Goal: Information Seeking & Learning: Find specific fact

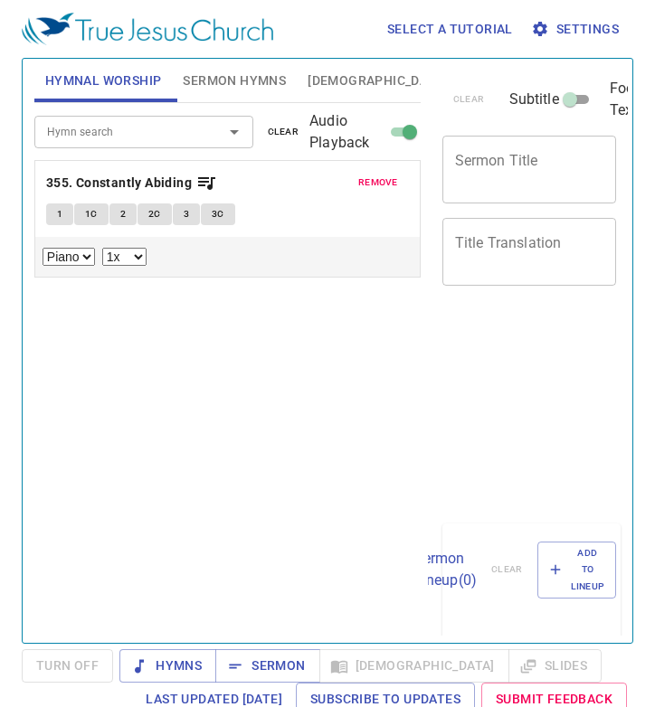
select select "1"
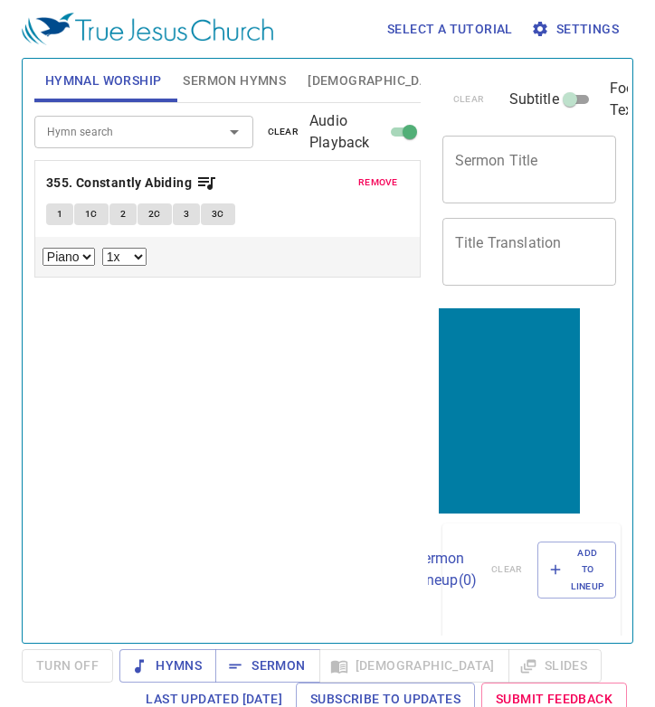
click at [308, 74] on span "[DEMOGRAPHIC_DATA]" at bounding box center [377, 81] width 139 height 23
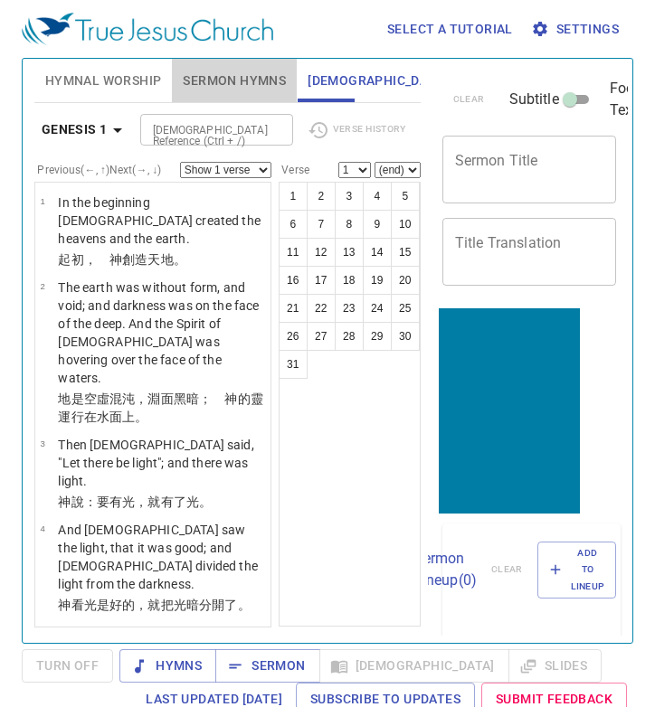
click at [222, 74] on span "Sermon Hymns" at bounding box center [234, 81] width 103 height 23
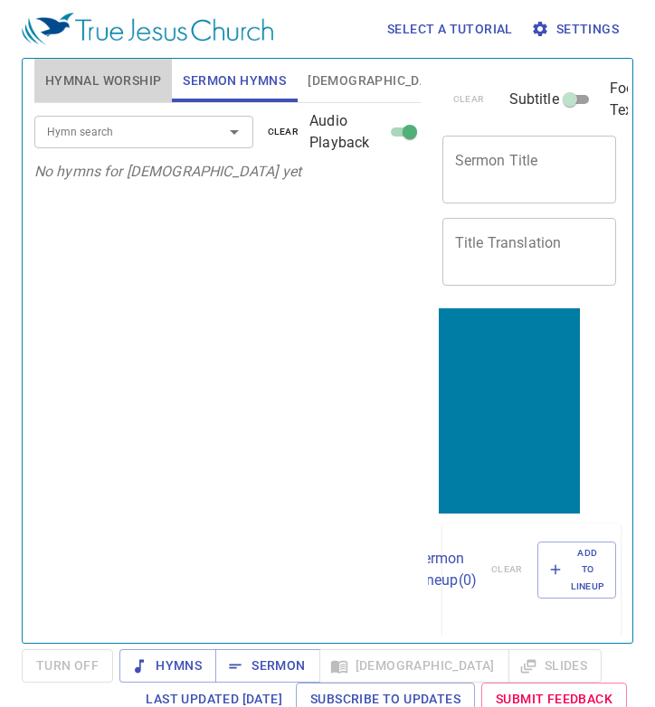
click at [131, 81] on span "Hymnal Worship" at bounding box center [103, 81] width 117 height 23
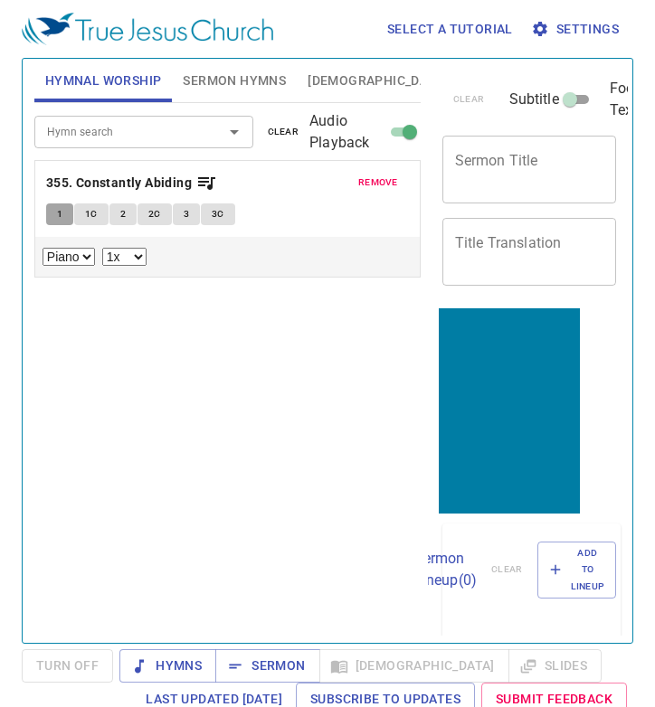
click at [64, 219] on button "1" at bounding box center [59, 215] width 27 height 22
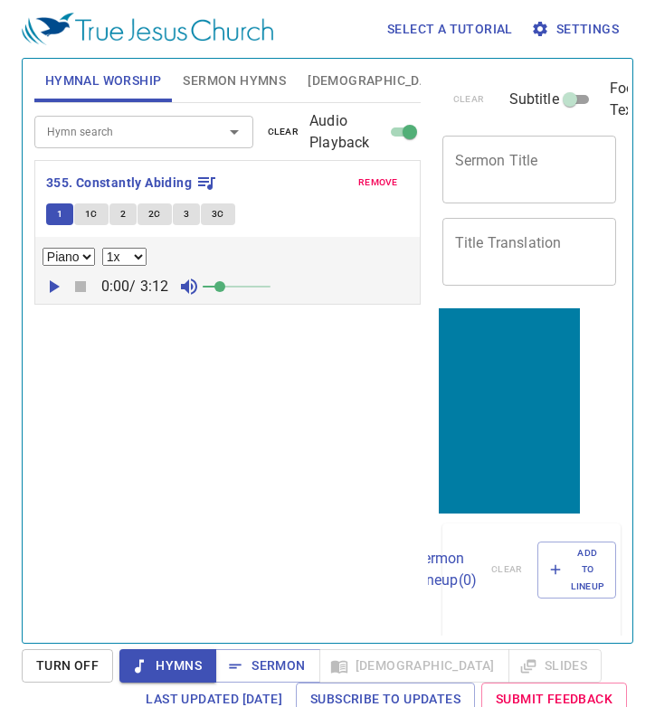
click at [56, 292] on icon "button" at bounding box center [54, 287] width 22 height 22
click at [52, 287] on icon "button" at bounding box center [54, 287] width 22 height 22
click at [62, 291] on icon "button" at bounding box center [54, 287] width 22 height 22
drag, startPoint x: 223, startPoint y: 293, endPoint x: 180, endPoint y: 295, distance: 42.6
click at [181, 295] on div "0:00 / 3:12" at bounding box center [228, 286] width 370 height 27
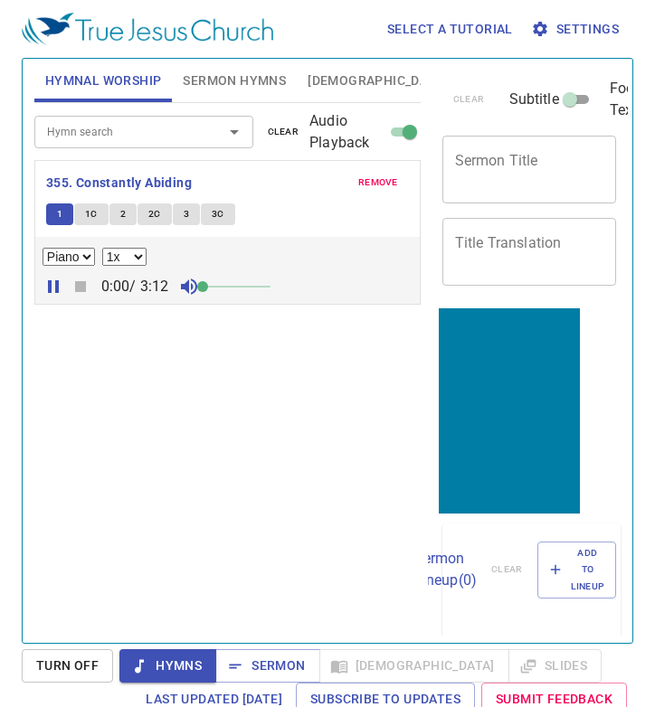
click at [46, 285] on icon "button" at bounding box center [54, 287] width 22 height 22
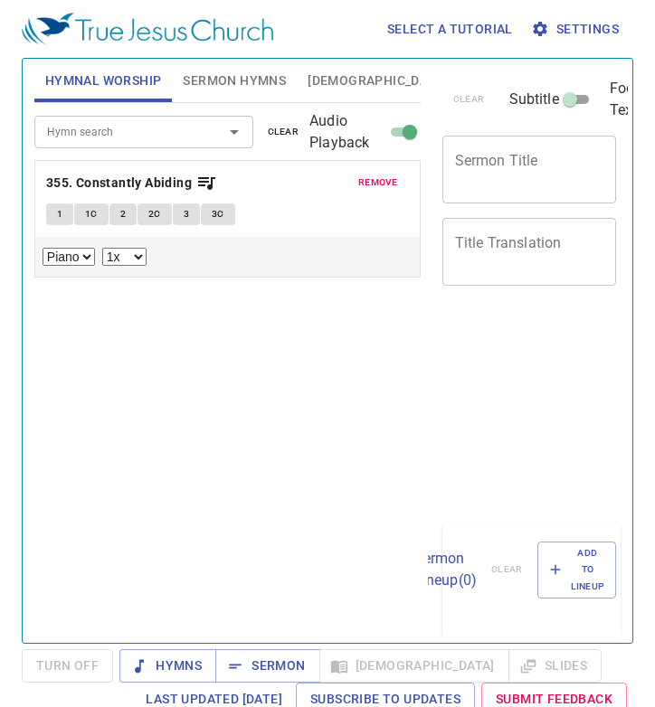
select select "1"
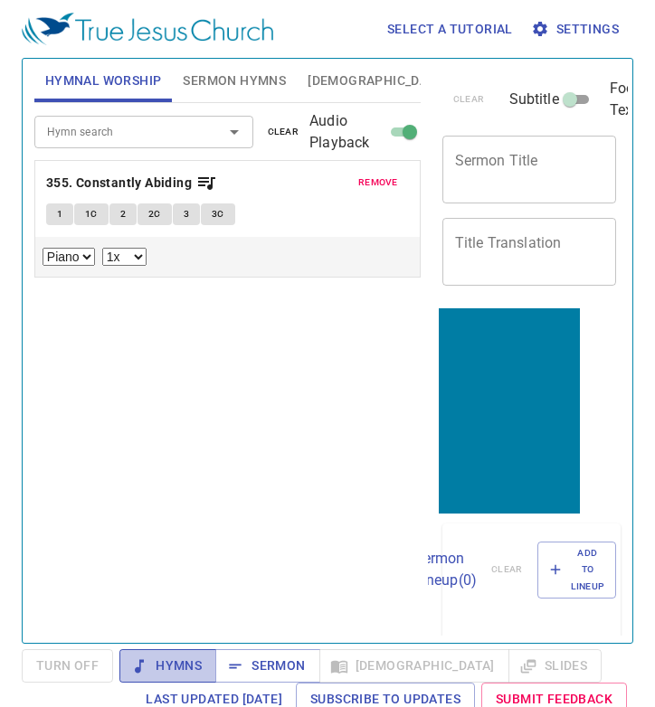
click at [179, 677] on button "Hymns" at bounding box center [167, 665] width 97 height 33
click at [57, 215] on span "1" at bounding box center [59, 214] width 5 height 16
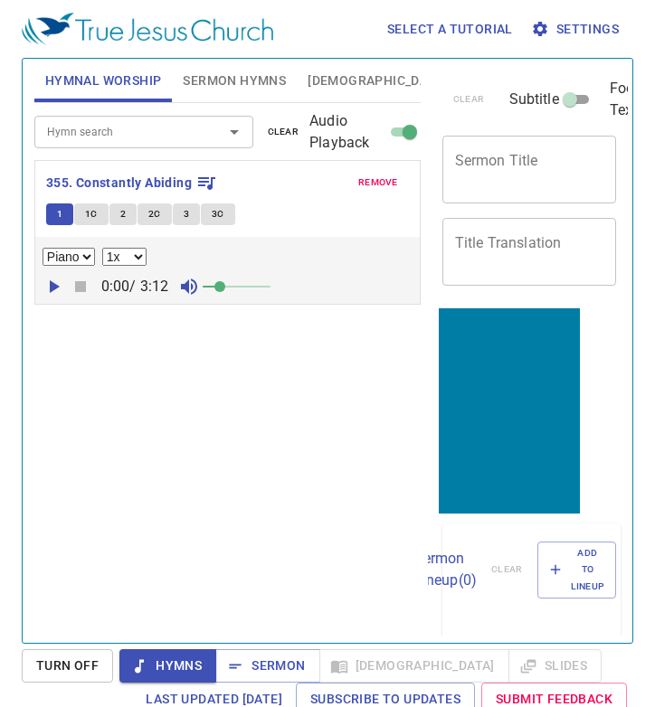
click at [50, 287] on icon "button" at bounding box center [55, 286] width 10 height 13
click at [81, 285] on div "0:00 / 3:12" at bounding box center [228, 286] width 370 height 27
click at [113, 132] on input "Hymn search" at bounding box center [117, 131] width 155 height 21
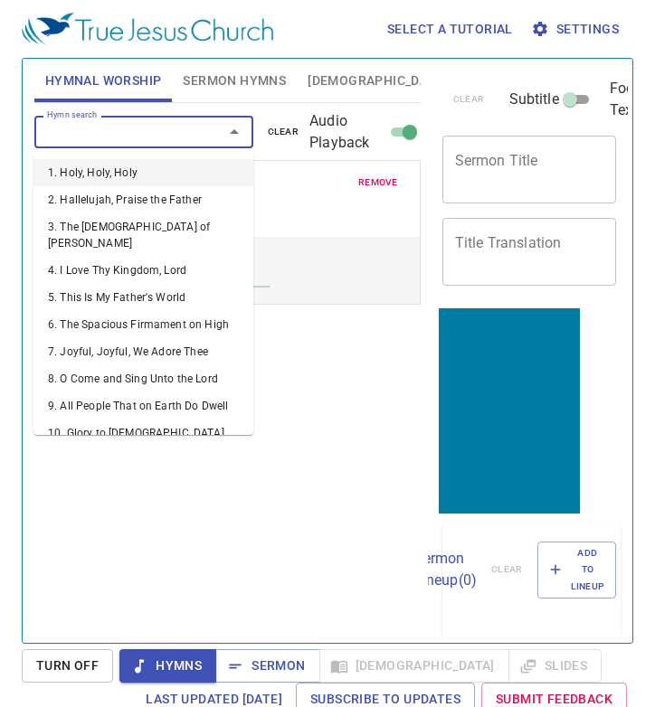
click at [415, 126] on input "Audio Playback" at bounding box center [409, 136] width 65 height 22
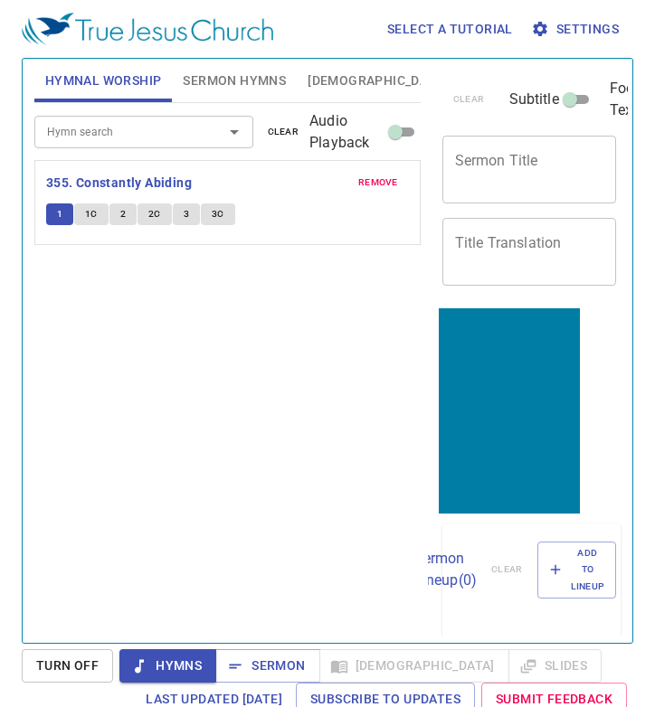
click at [405, 130] on input "Audio Playback" at bounding box center [395, 136] width 65 height 22
checkbox input "true"
select select "1"
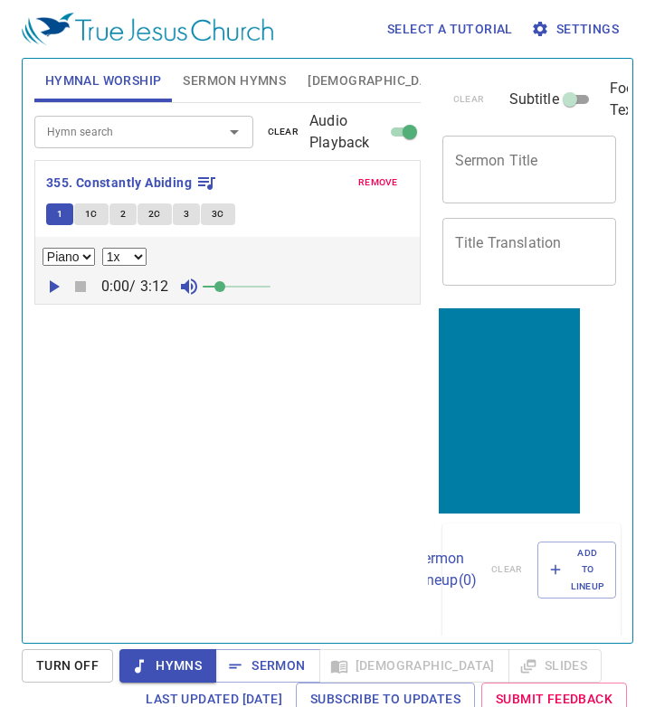
click at [52, 276] on icon "button" at bounding box center [54, 287] width 22 height 22
click at [52, 288] on icon "button" at bounding box center [54, 287] width 22 height 22
click at [77, 285] on icon "button" at bounding box center [80, 286] width 11 height 11
click at [156, 146] on div "Hymn search" at bounding box center [143, 132] width 219 height 32
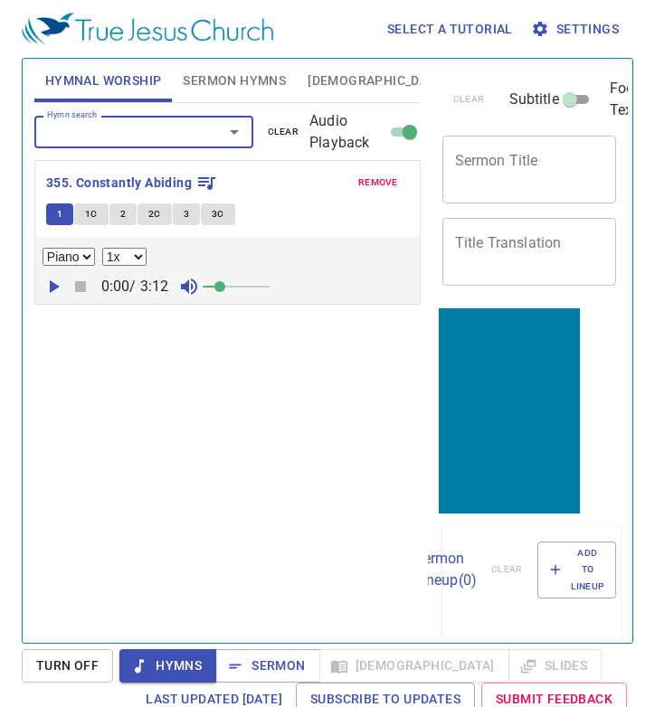
type input "6"
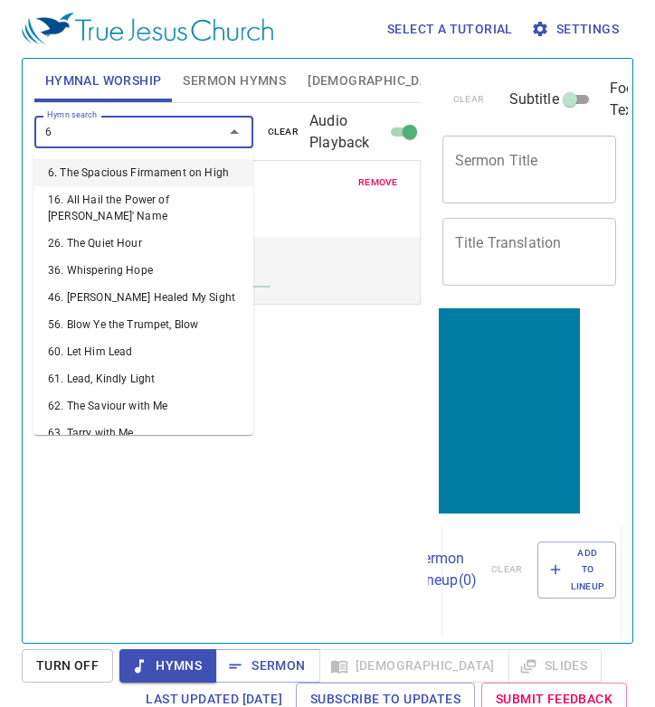
click at [166, 170] on li "6. The Spacious Firmament on High" at bounding box center [143, 172] width 220 height 27
select select "1"
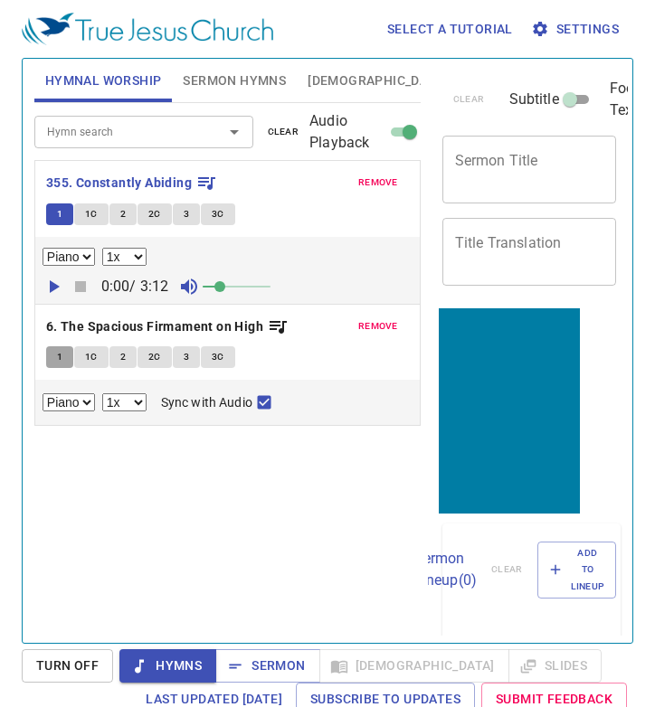
click at [62, 349] on span "1" at bounding box center [59, 357] width 5 height 16
checkbox input "false"
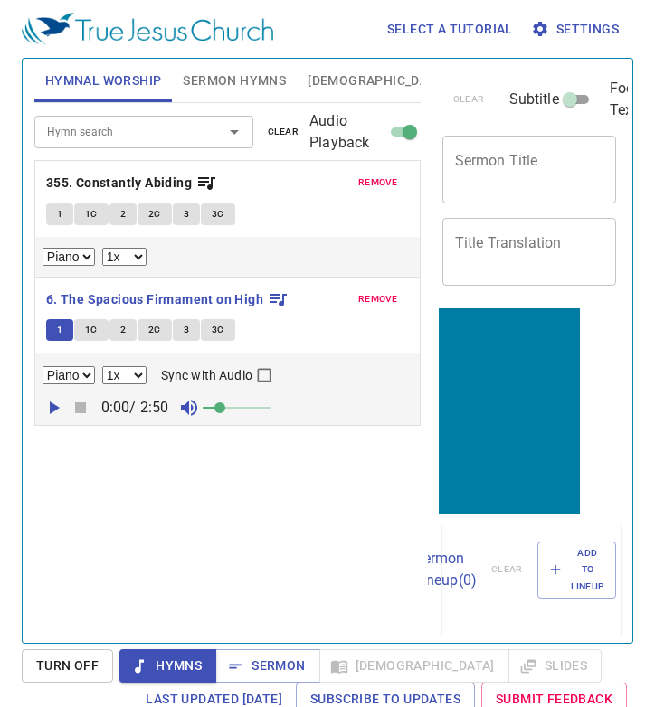
click at [58, 409] on icon "button" at bounding box center [54, 408] width 22 height 22
click at [51, 410] on icon "button" at bounding box center [53, 408] width 11 height 13
click at [304, 145] on div "Hymn search Hymn search clear Audio Playback" at bounding box center [227, 132] width 386 height 58
click at [288, 139] on span "clear" at bounding box center [284, 132] width 32 height 16
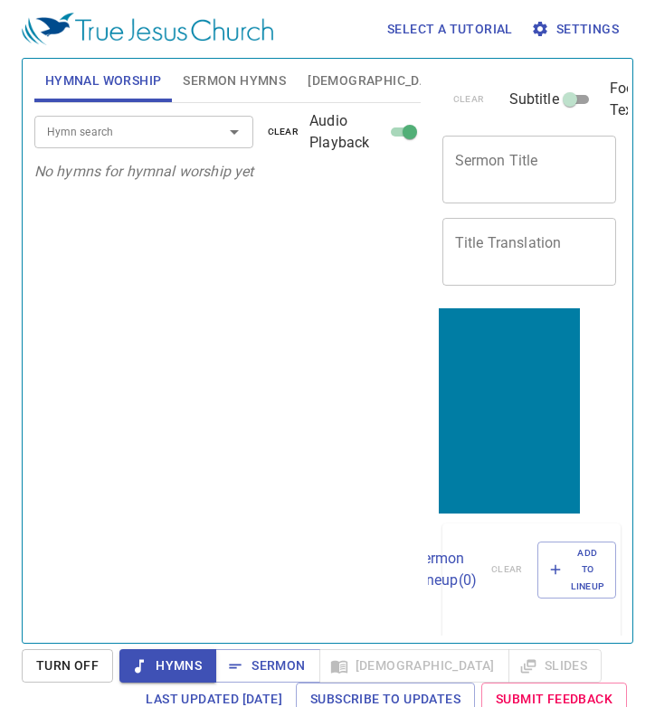
click at [400, 129] on input "Audio Playback" at bounding box center [409, 136] width 65 height 22
checkbox input "false"
click at [145, 145] on div "Hymn search" at bounding box center [143, 132] width 219 height 32
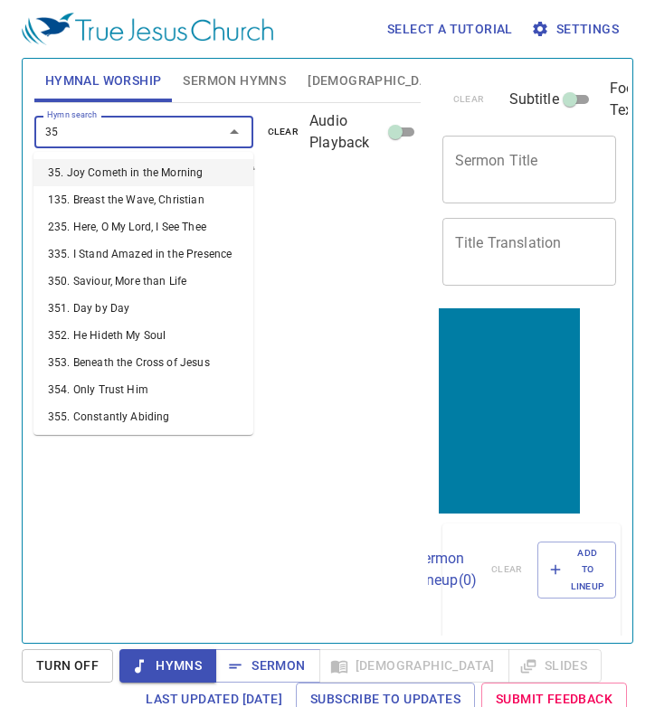
type input "358"
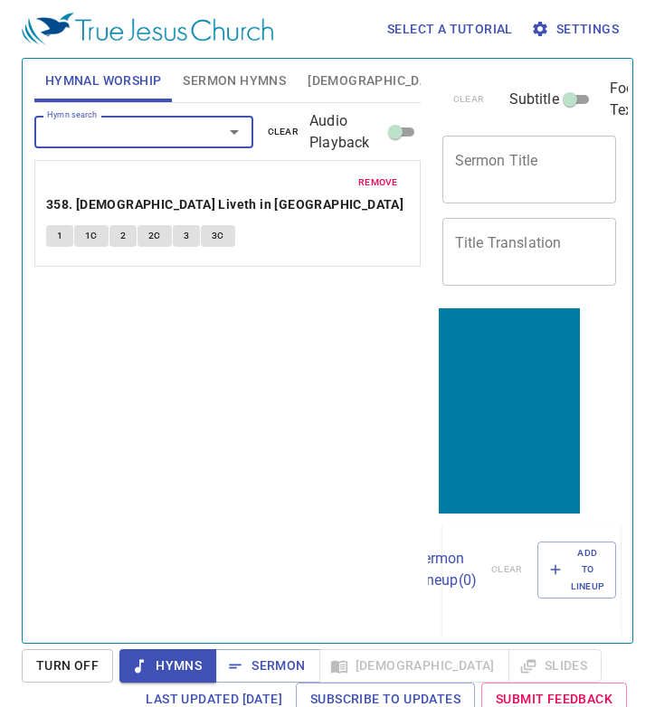
click at [58, 228] on span "1" at bounding box center [59, 236] width 5 height 16
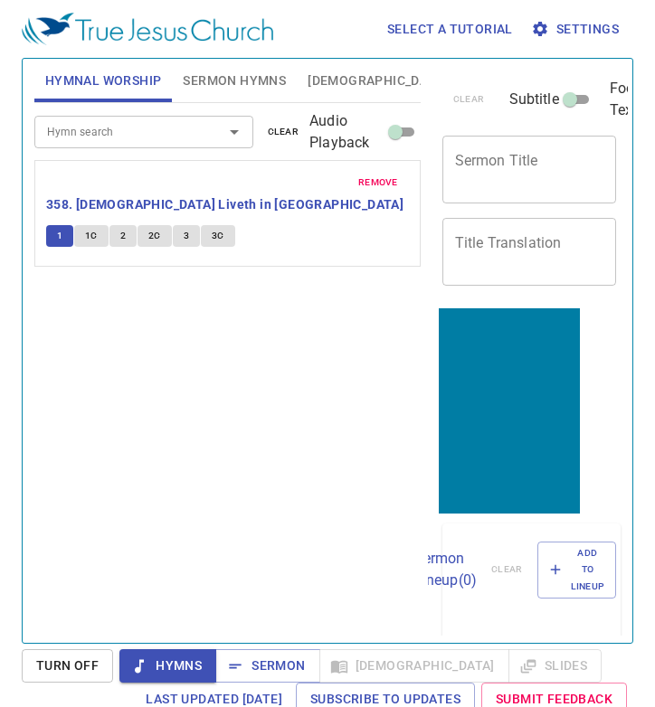
click at [397, 139] on input "Audio Playback" at bounding box center [395, 136] width 65 height 22
checkbox input "true"
select select "1"
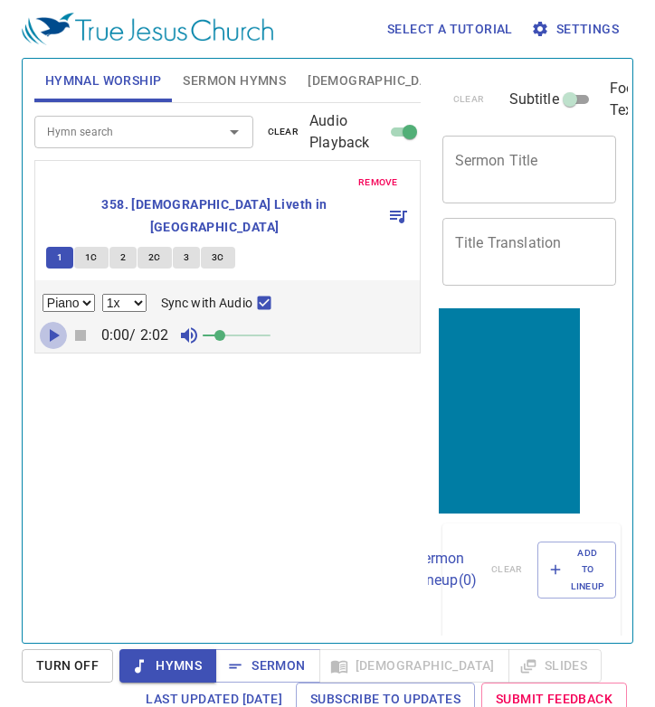
click at [49, 325] on icon "button" at bounding box center [54, 336] width 22 height 22
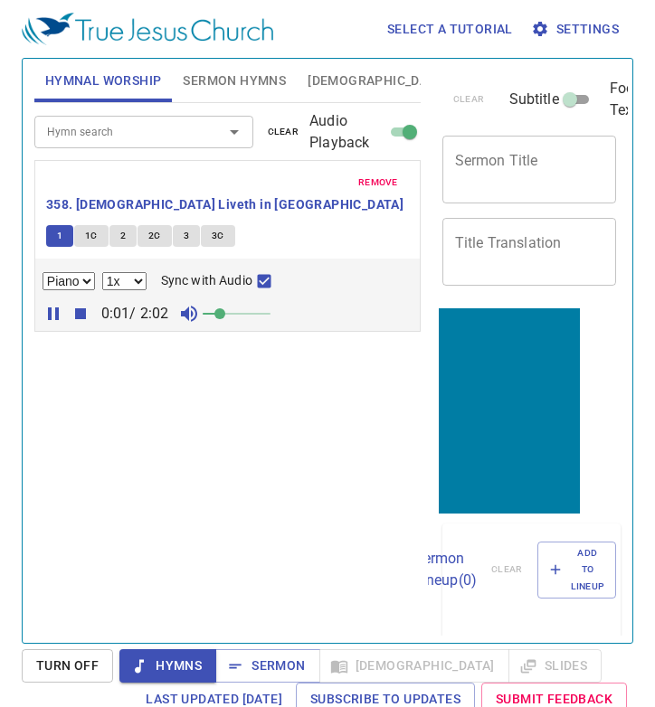
click at [52, 303] on icon "button" at bounding box center [54, 314] width 22 height 22
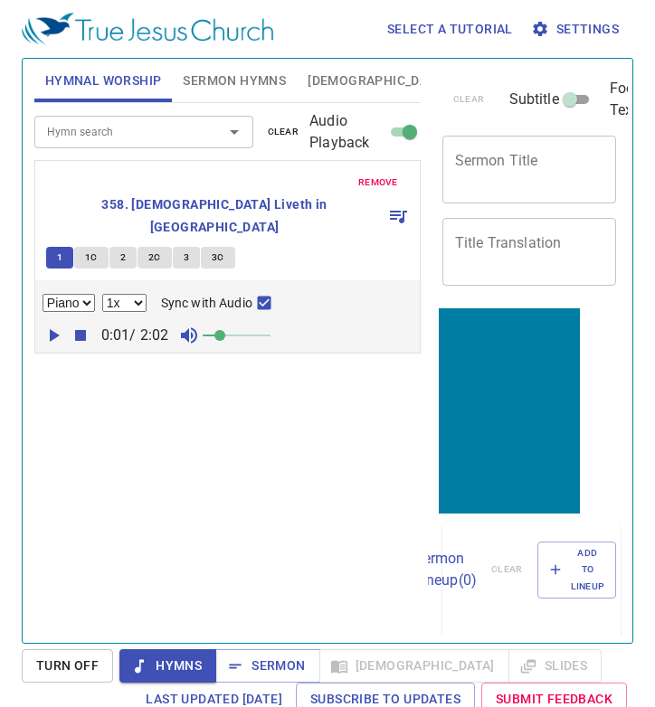
click at [97, 325] on p "0:01 / 2:02" at bounding box center [135, 336] width 82 height 22
click at [86, 325] on icon "button" at bounding box center [81, 336] width 22 height 22
drag, startPoint x: 214, startPoint y: 295, endPoint x: 453, endPoint y: 304, distance: 239.0
click at [453, 304] on div "Hymnal Worship Sermon Hymns Bible Slides Hymn search Hymn search clear Audio Pl…" at bounding box center [327, 344] width 601 height 584
click at [157, 523] on div "Hymn search Hymn search clear Audio Playback remove 358. Christ Liveth in Me 1 …" at bounding box center [227, 365] width 386 height 525
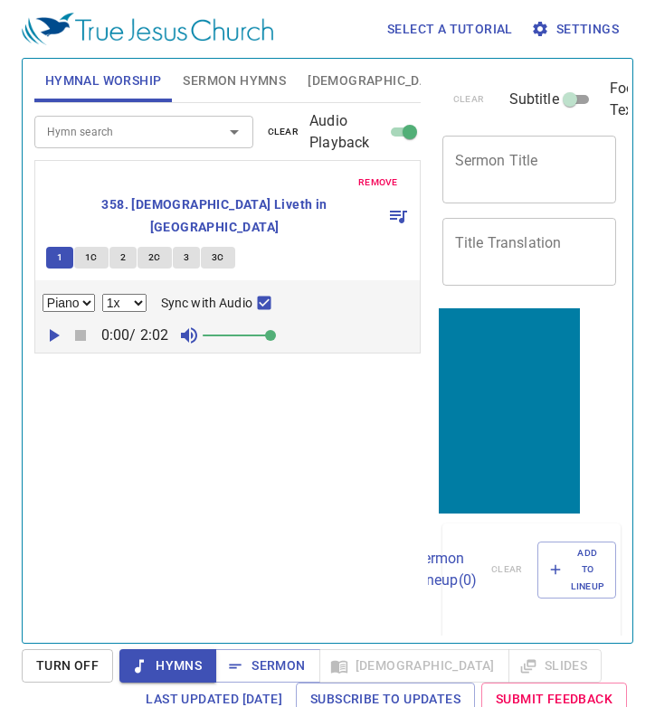
click at [48, 325] on icon "button" at bounding box center [54, 336] width 22 height 22
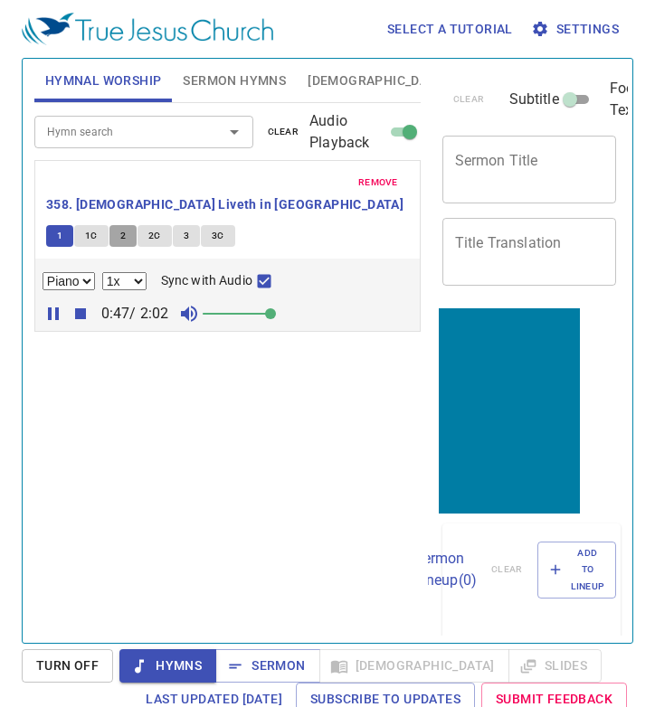
click at [122, 228] on span "2" at bounding box center [122, 236] width 5 height 16
checkbox input "false"
click at [148, 228] on span "2C" at bounding box center [154, 236] width 13 height 16
click at [185, 228] on span "3" at bounding box center [186, 236] width 5 height 16
click at [212, 228] on span "3C" at bounding box center [218, 236] width 13 height 16
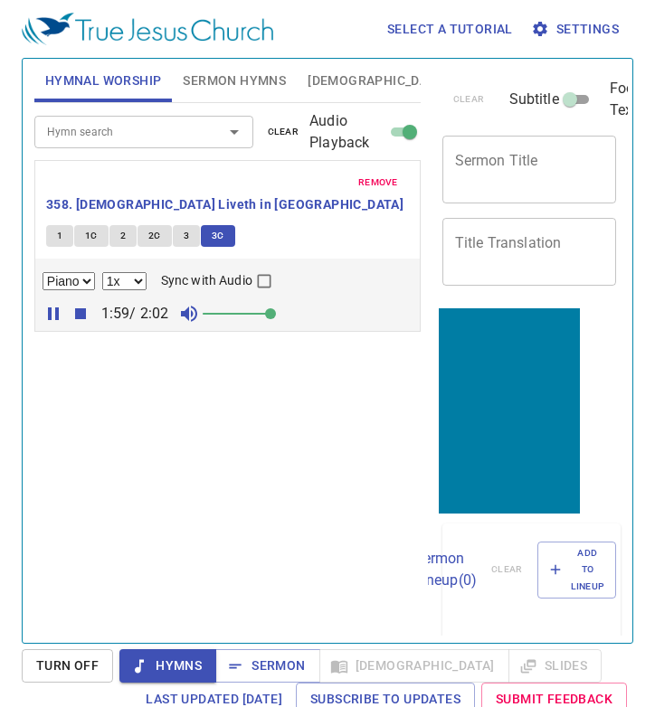
click at [49, 308] on icon "button" at bounding box center [53, 314] width 11 height 13
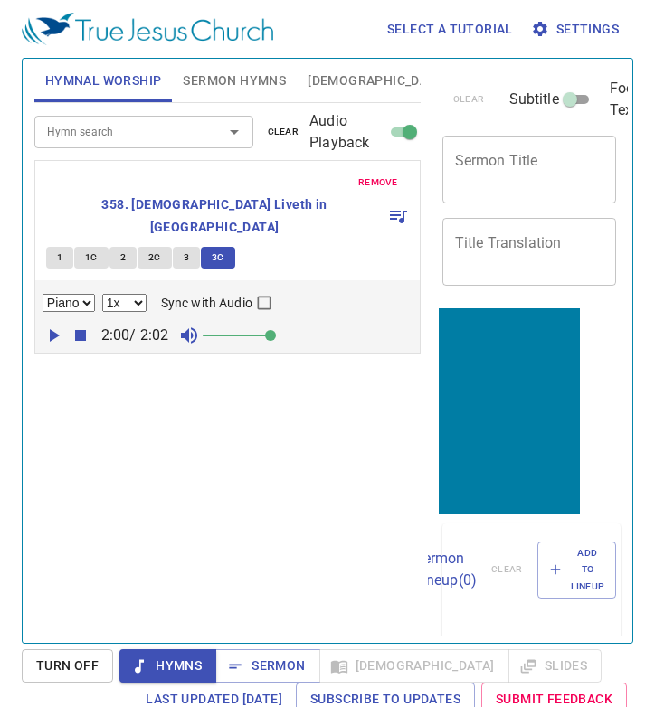
click at [627, 308] on div "clear Subtitle Footer Text Sermon Title x Sermon Title Title Translation x Titl…" at bounding box center [528, 344] width 200 height 584
click at [332, 73] on span "[DEMOGRAPHIC_DATA]" at bounding box center [377, 81] width 139 height 23
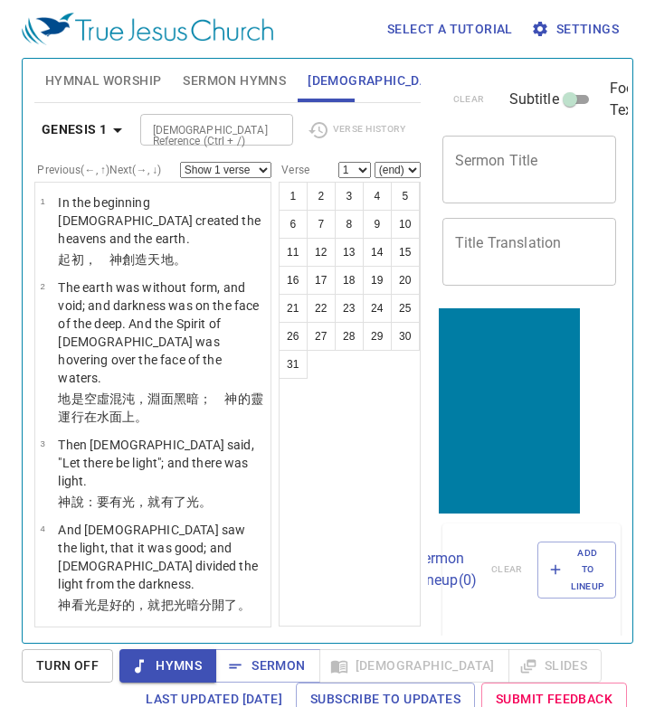
click at [196, 128] on input "[DEMOGRAPHIC_DATA] Reference (Ctrl + /)" at bounding box center [202, 129] width 113 height 21
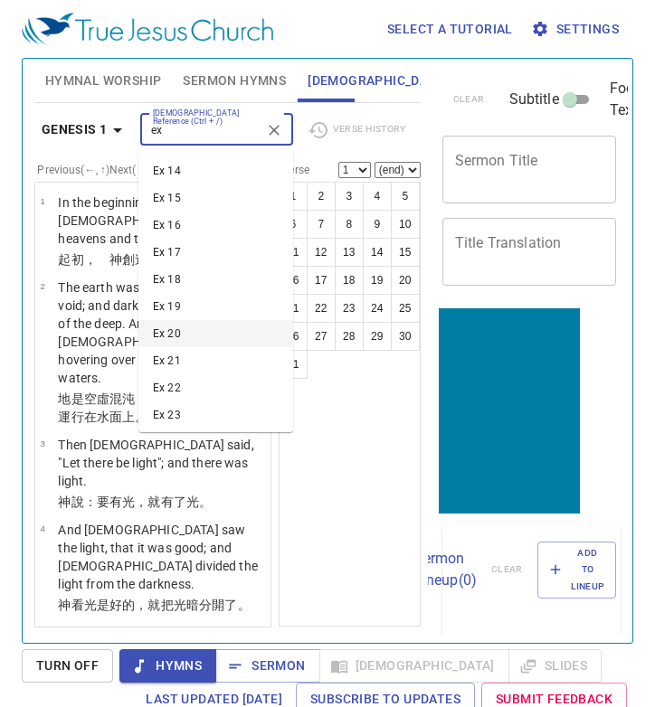
scroll to position [355, 0]
click at [195, 333] on li "Ex 20" at bounding box center [215, 330] width 155 height 27
type input "ex"
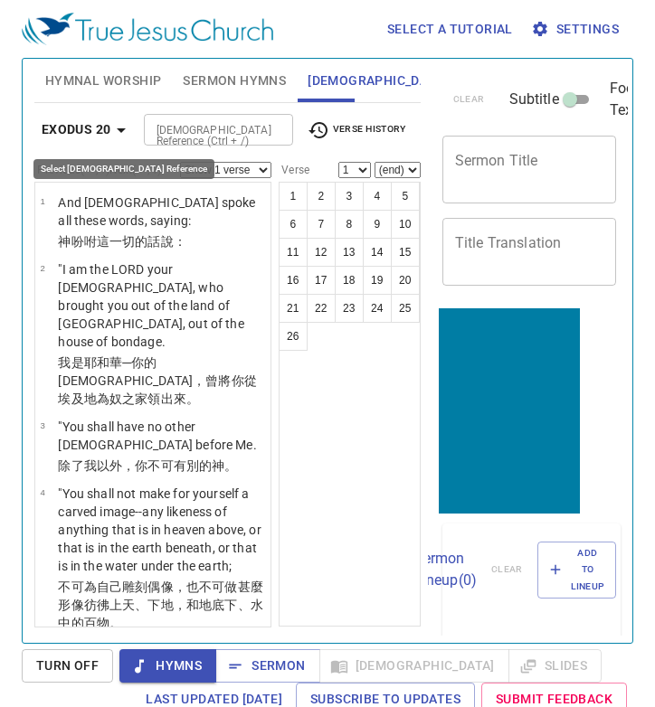
click at [116, 137] on icon "button" at bounding box center [121, 130] width 22 height 22
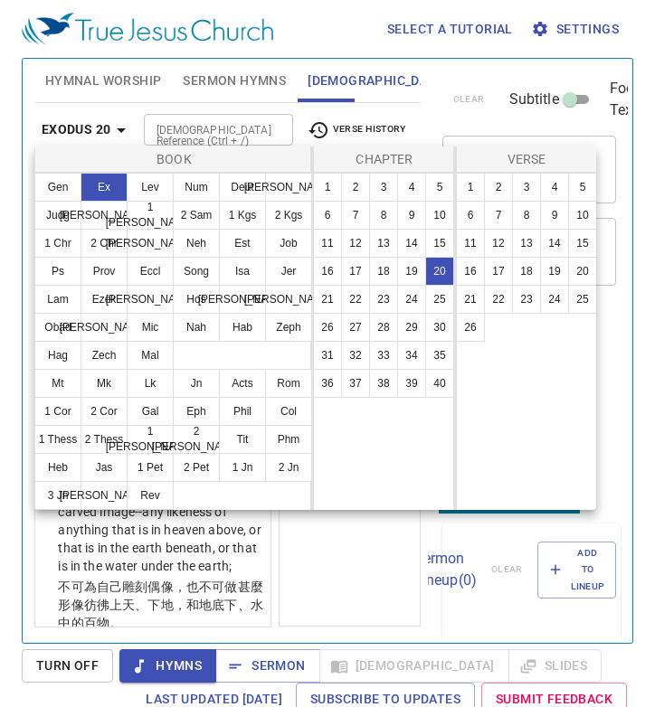
click at [315, 600] on div at bounding box center [327, 353] width 655 height 707
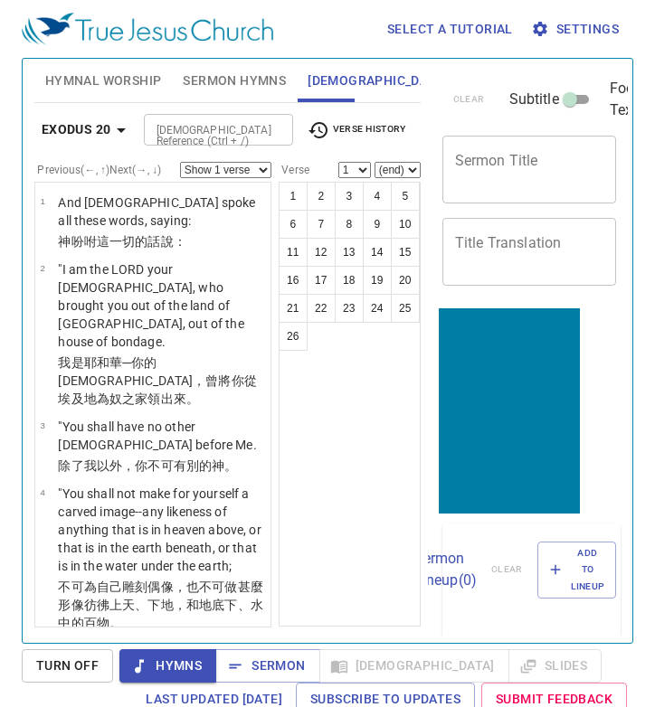
click at [109, 142] on button "Exodus 20" at bounding box center [87, 129] width 106 height 33
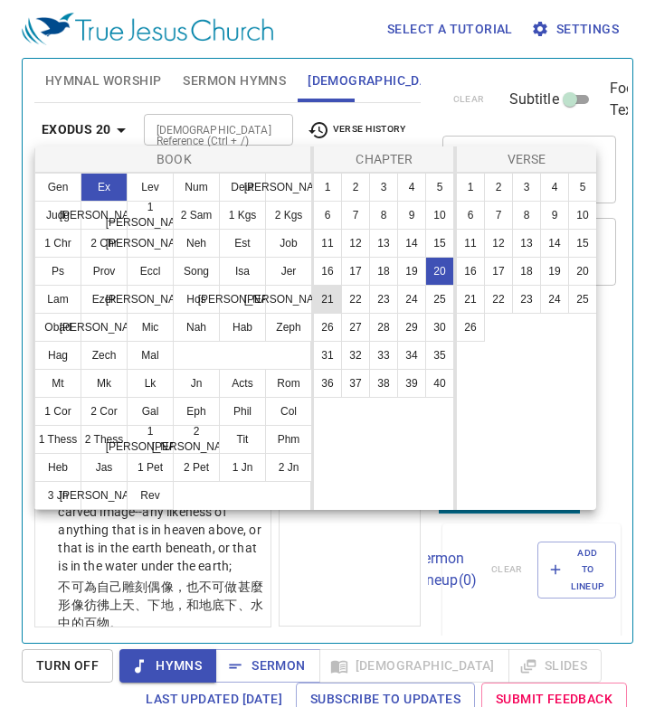
click at [318, 285] on button "21" at bounding box center [327, 299] width 29 height 29
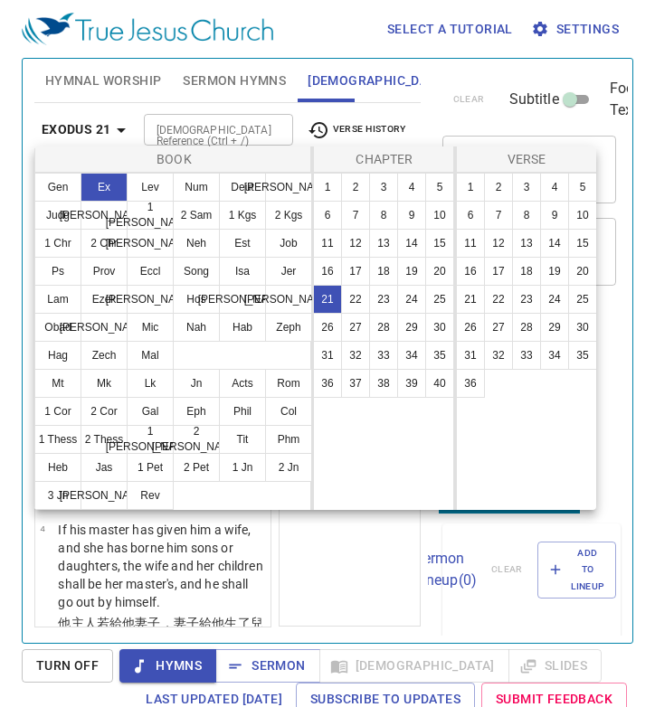
click at [338, 547] on div at bounding box center [327, 353] width 655 height 707
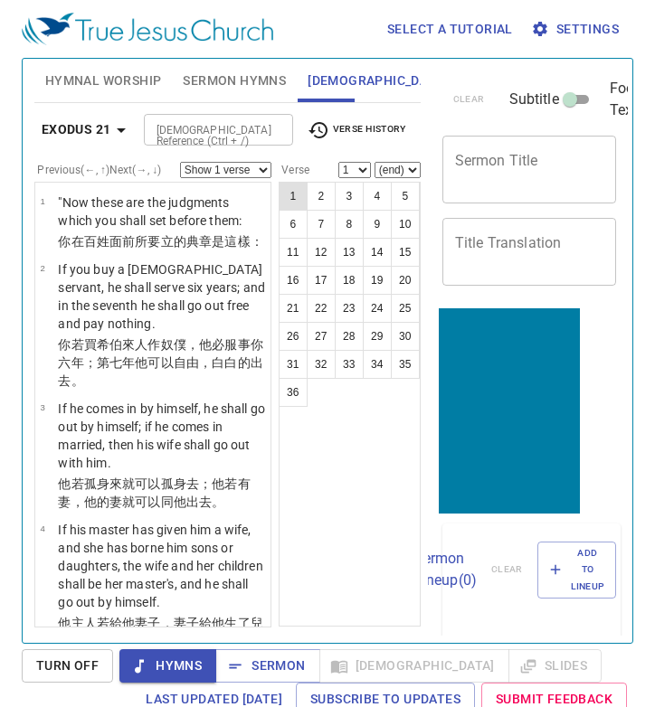
click at [299, 194] on button "1" at bounding box center [293, 196] width 29 height 29
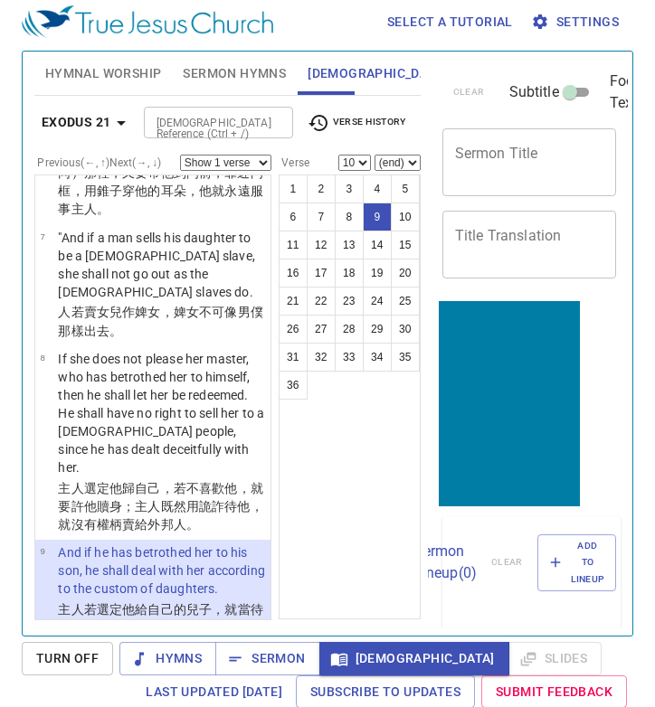
scroll to position [1018, 0]
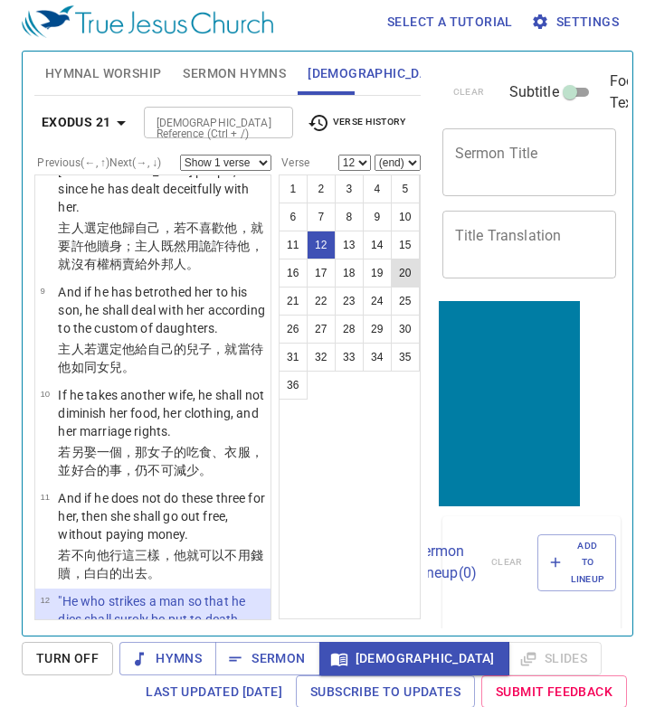
click at [411, 266] on button "20" at bounding box center [405, 273] width 29 height 29
select select "20"
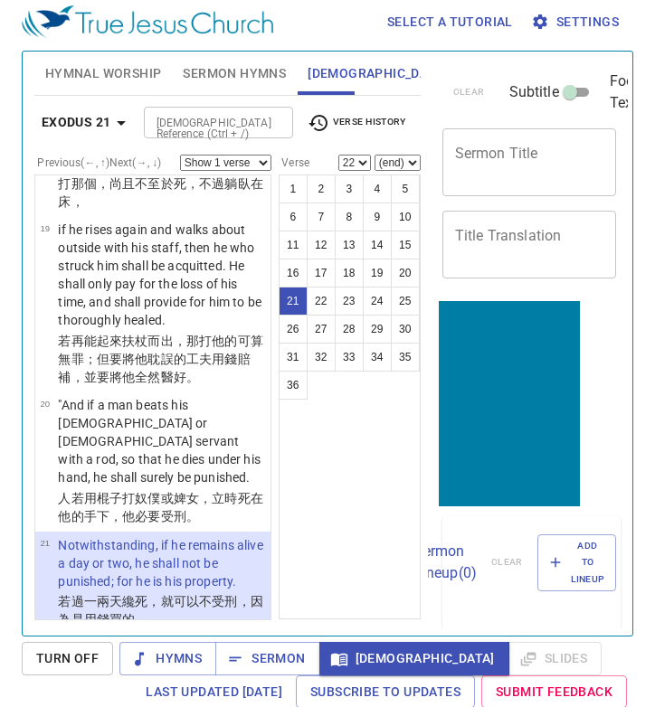
scroll to position [2418, 0]
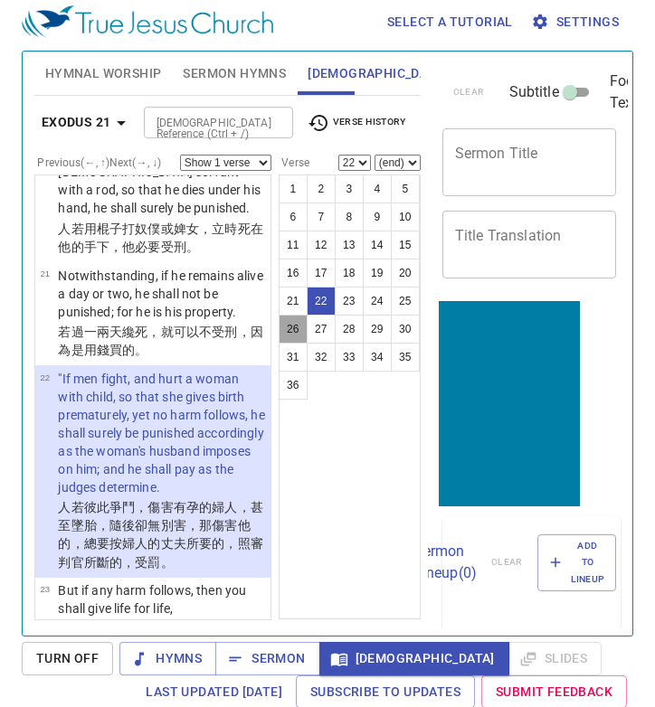
click at [292, 315] on button "26" at bounding box center [293, 329] width 29 height 29
select select "26"
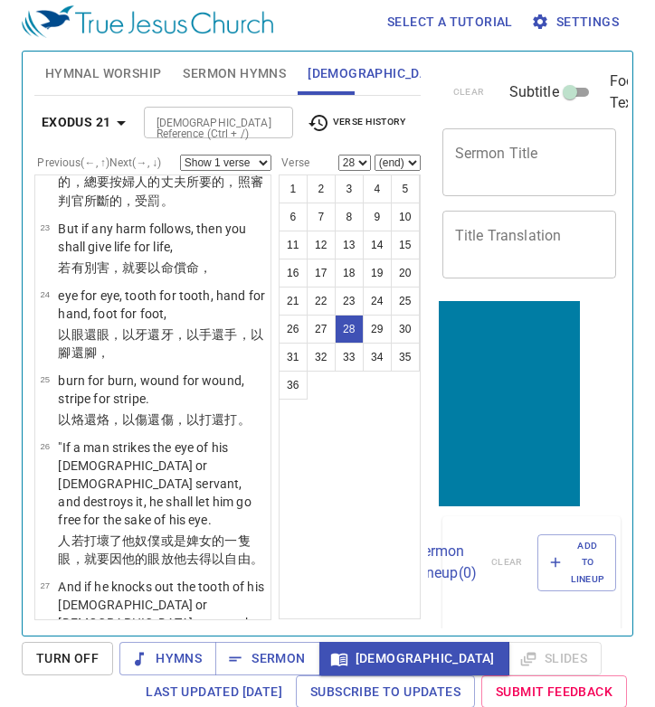
scroll to position [2777, 0]
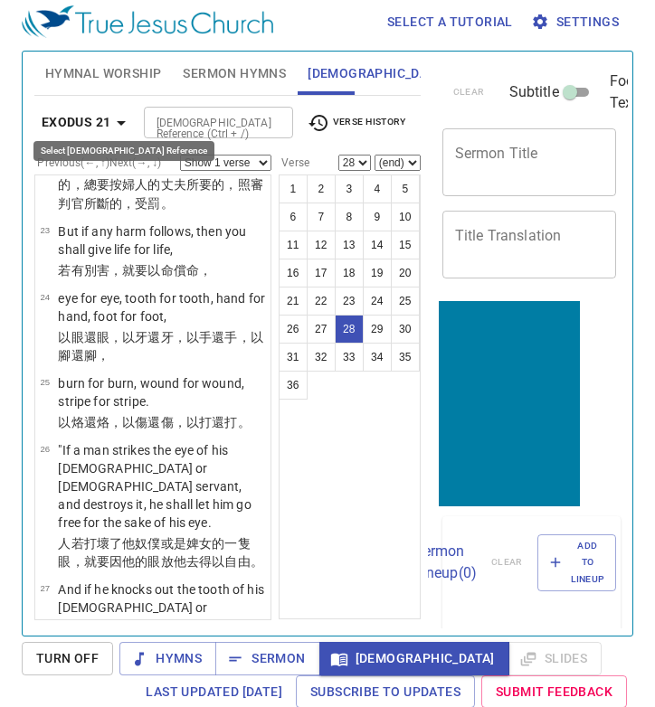
click at [115, 118] on icon "button" at bounding box center [121, 123] width 22 height 22
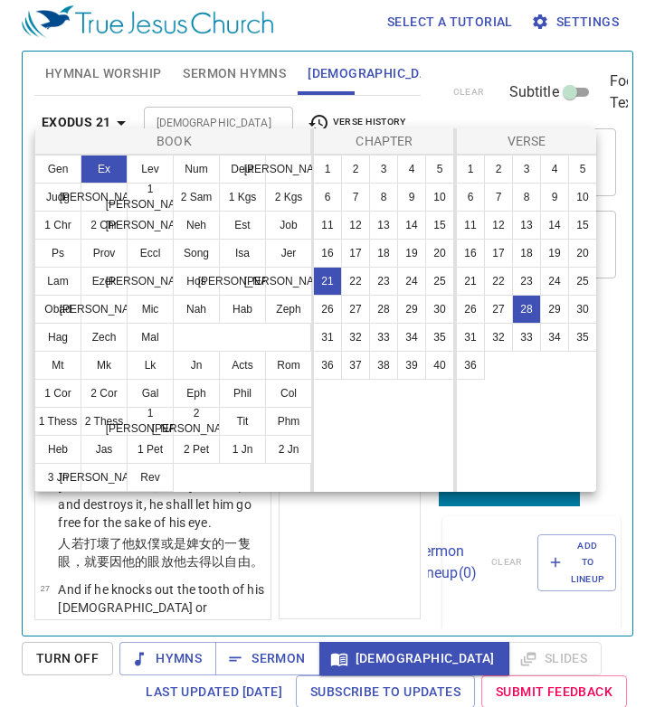
click at [415, 91] on div at bounding box center [327, 353] width 655 height 707
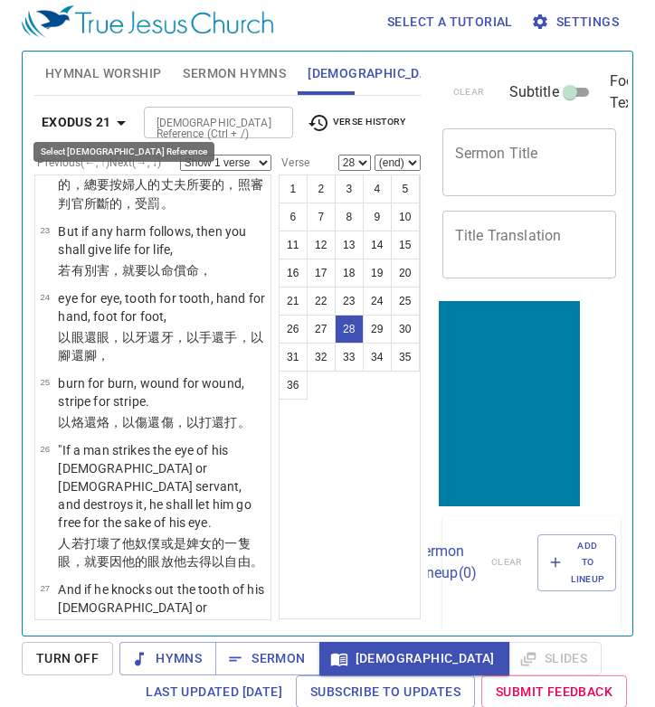
click at [102, 111] on b "Exodus 21" at bounding box center [77, 122] width 70 height 23
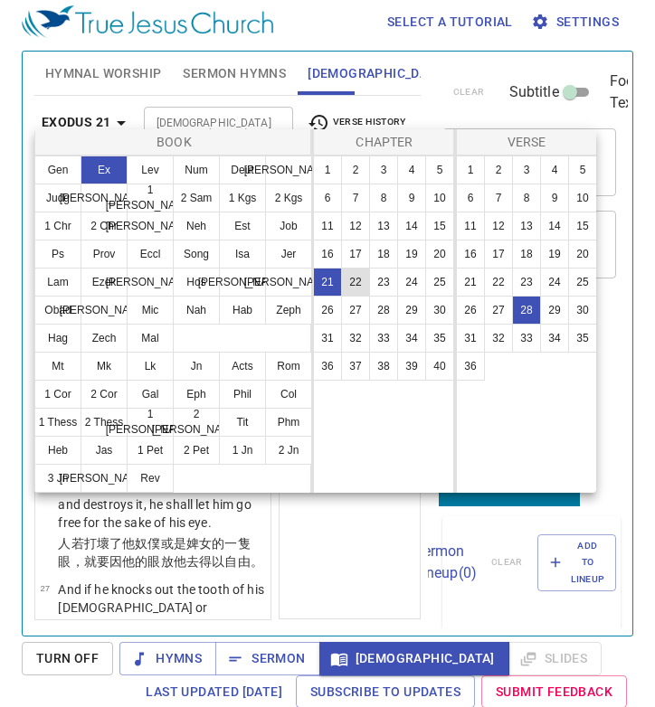
click at [355, 277] on button "22" at bounding box center [355, 282] width 29 height 29
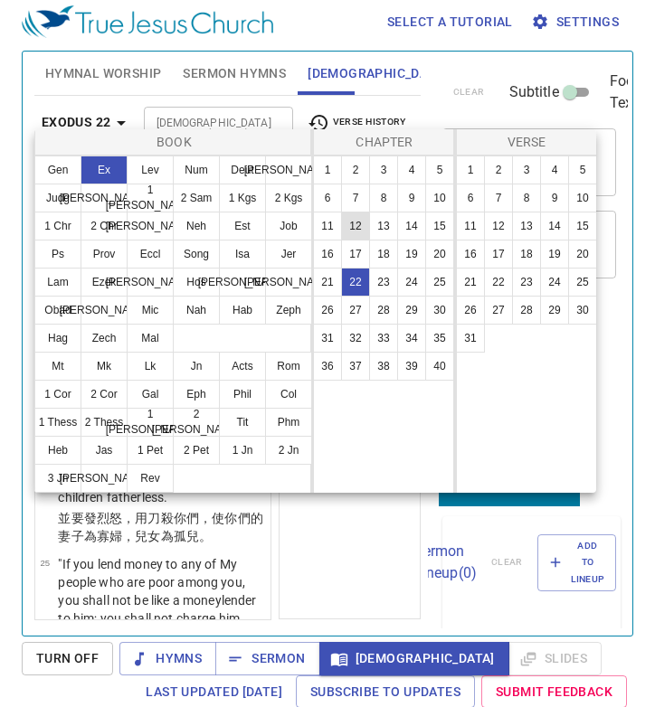
scroll to position [0, 0]
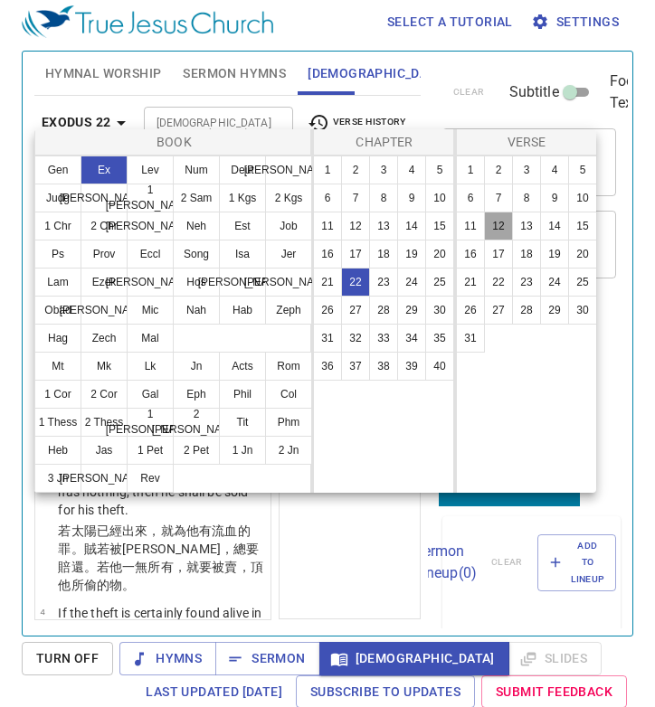
click at [502, 227] on button "12" at bounding box center [498, 226] width 29 height 29
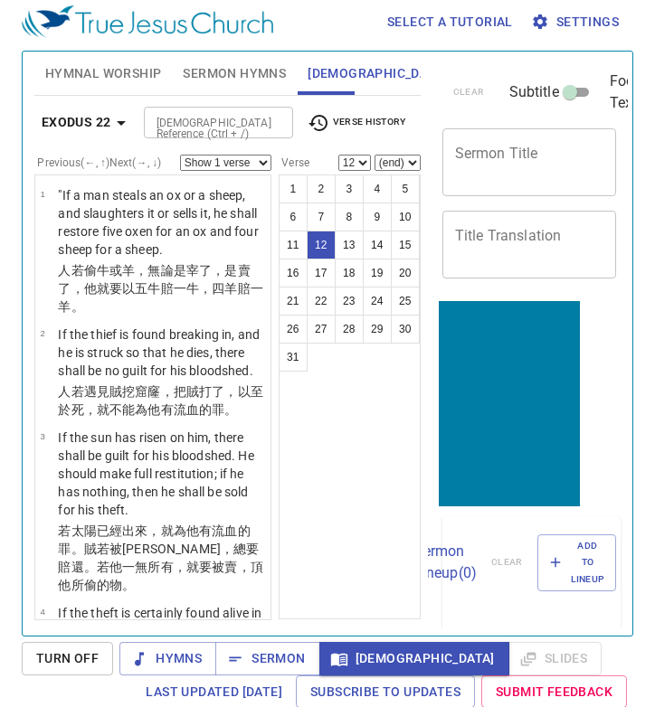
scroll to position [11, 0]
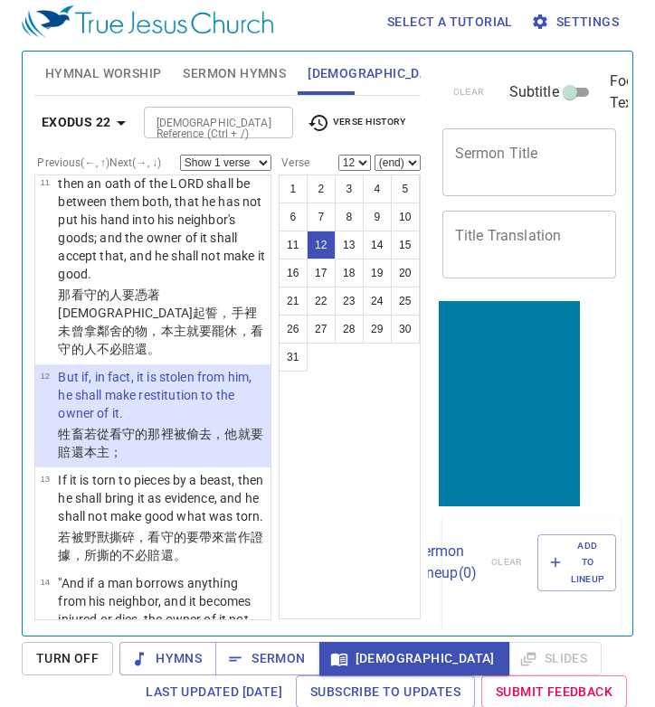
click at [362, 416] on div "1 2 3 4 5 6 7 8 9 10 11 12 13 14 15 16 17 18 19 20 21 22 23 24 25 26 27 28 29 3…" at bounding box center [350, 397] width 142 height 445
click at [93, 111] on b "Exodus 22" at bounding box center [77, 122] width 70 height 23
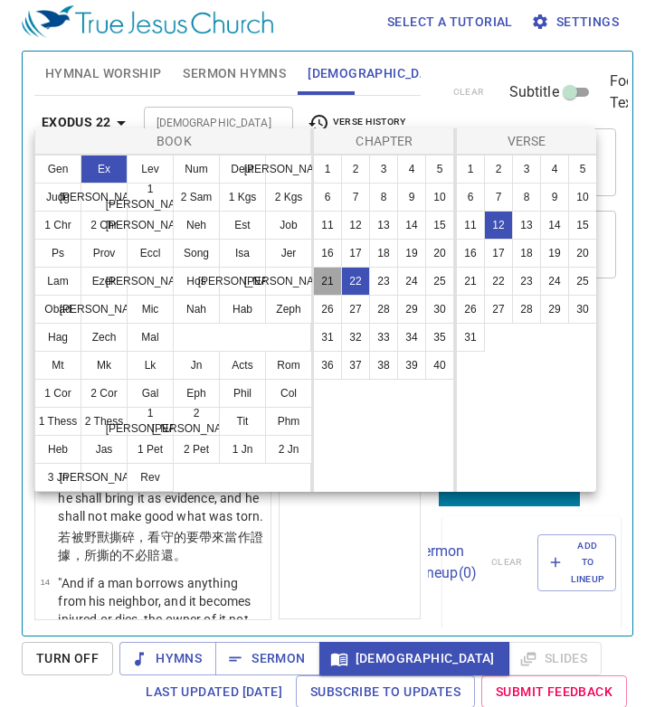
click at [325, 278] on button "21" at bounding box center [327, 281] width 29 height 29
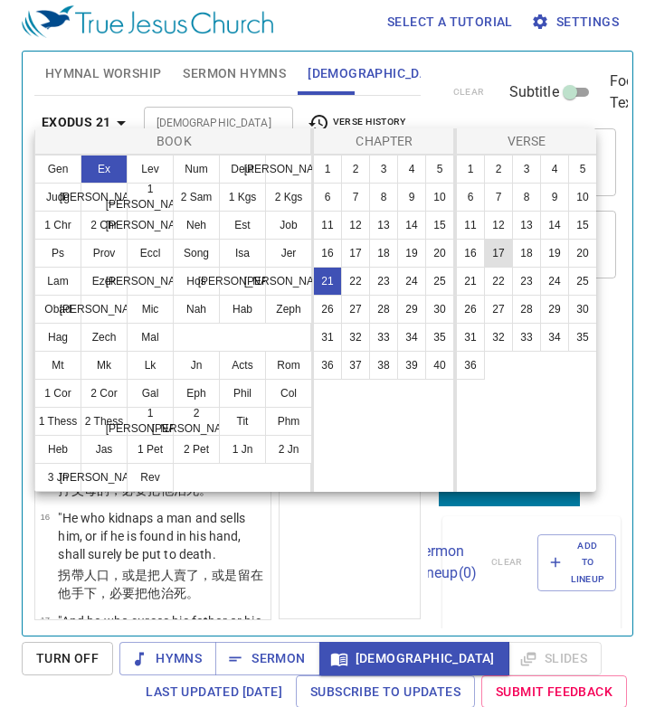
scroll to position [0, 0]
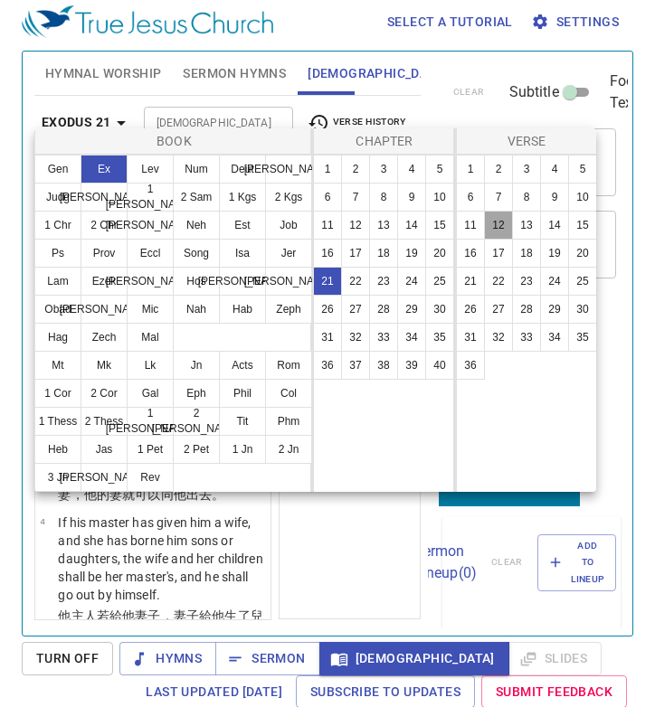
click at [505, 227] on button "12" at bounding box center [498, 225] width 29 height 29
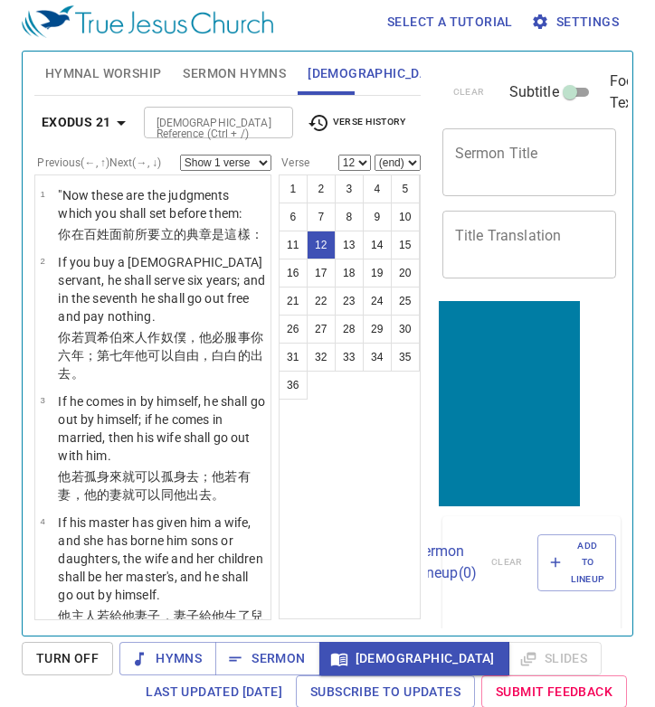
scroll to position [1207, 0]
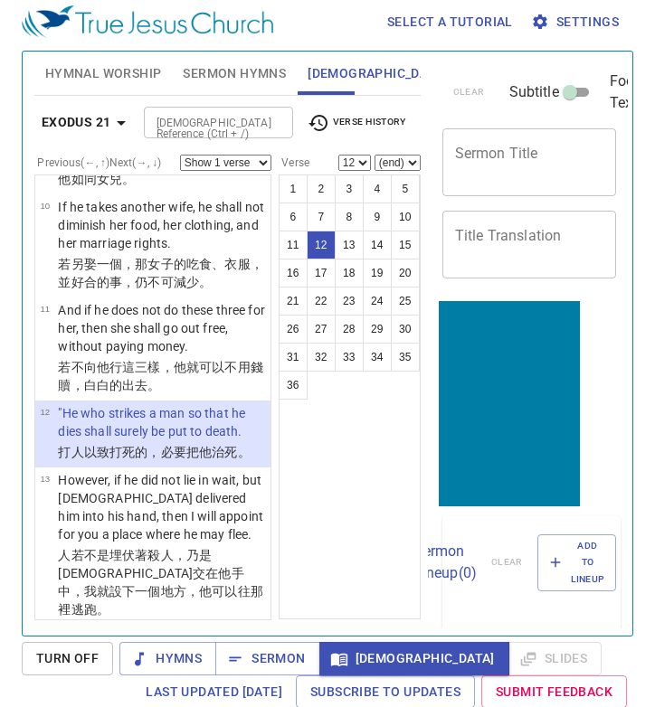
click at [302, 458] on div "1 2 3 4 5 6 7 8 9 10 11 12 13 14 15 16 17 18 19 20 21 22 23 24 25 26 27 28 29 3…" at bounding box center [350, 397] width 142 height 445
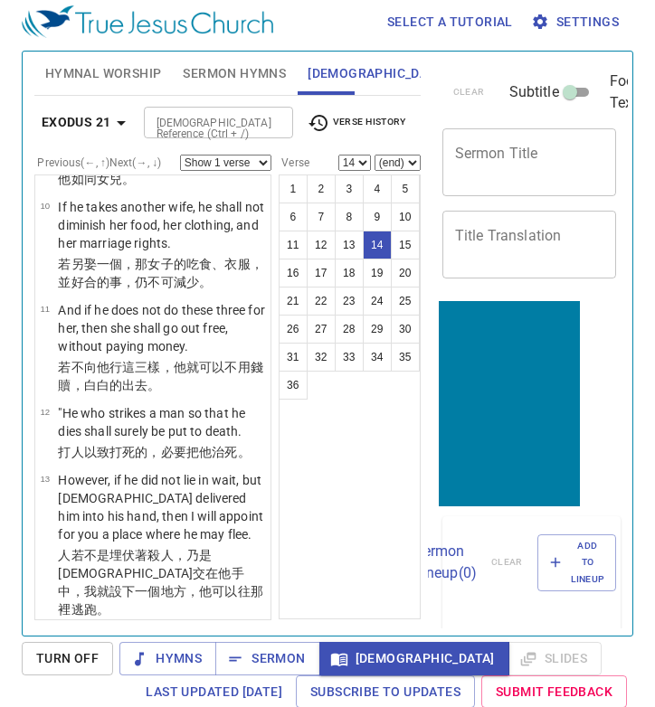
scroll to position [1458, 0]
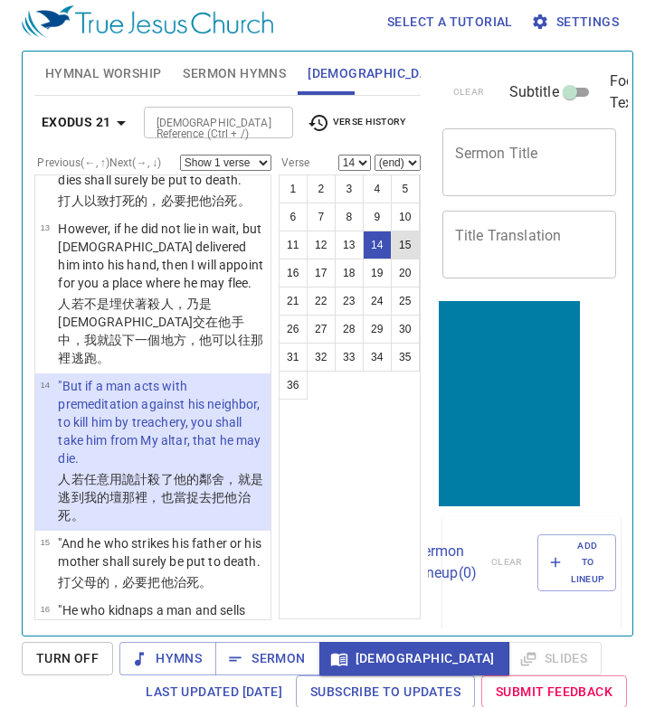
click at [411, 241] on button "15" at bounding box center [405, 245] width 29 height 29
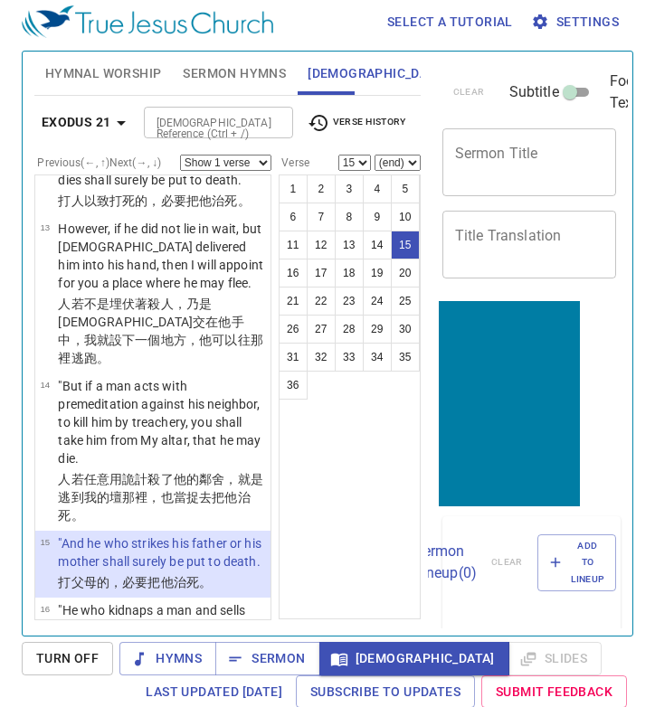
click at [365, 476] on div "1 2 3 4 5 6 7 8 9 10 11 12 13 14 15 16 17 18 19 20 21 22 23 24 25 26 27 28 29 3…" at bounding box center [350, 397] width 142 height 445
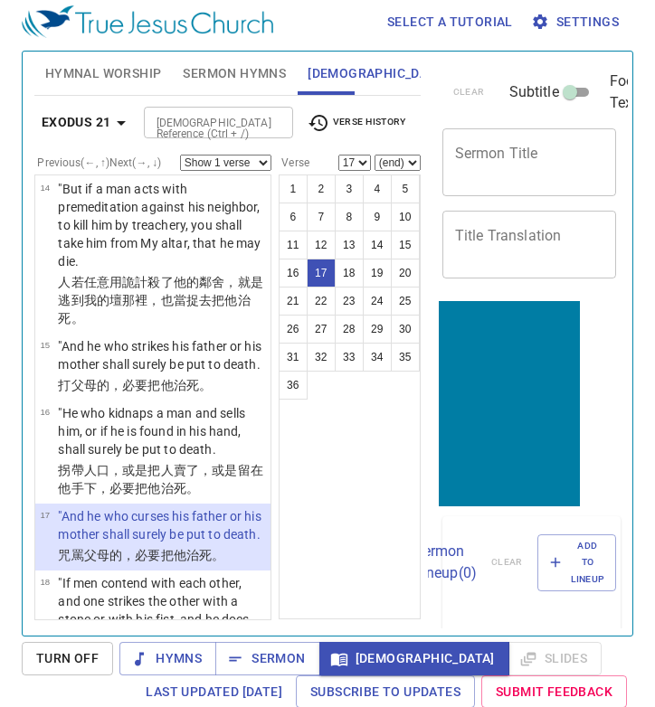
scroll to position [5, 0]
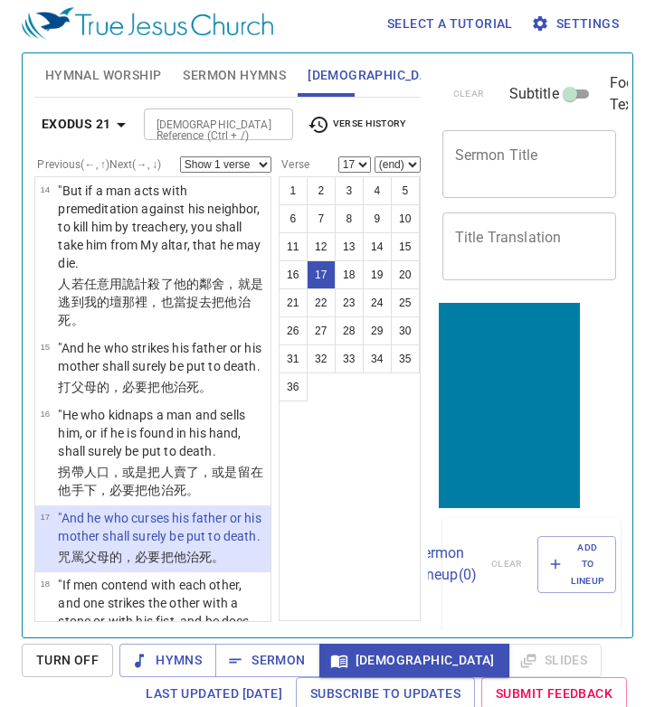
click at [360, 474] on div "1 2 3 4 5 6 7 8 9 10 11 12 13 14 15 16 17 18 19 20 21 22 23 24 25 26 27 28 29 3…" at bounding box center [350, 398] width 142 height 445
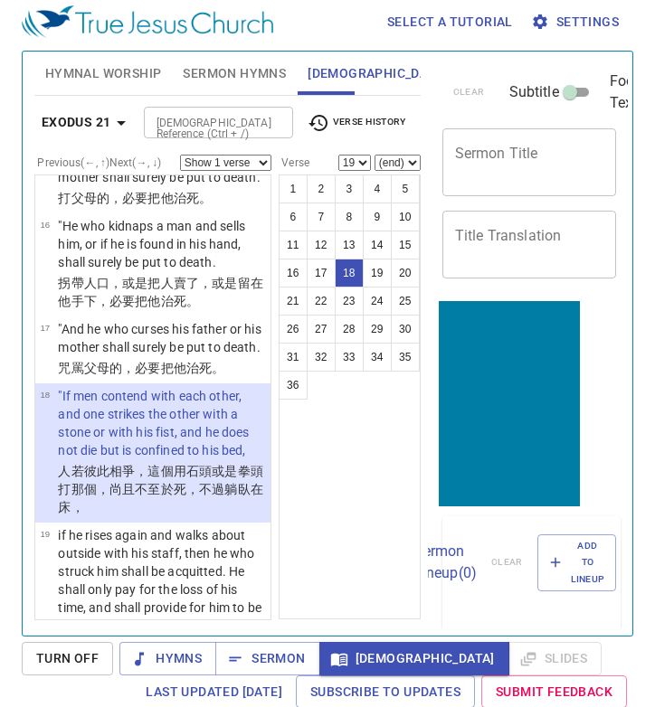
scroll to position [2000, 0]
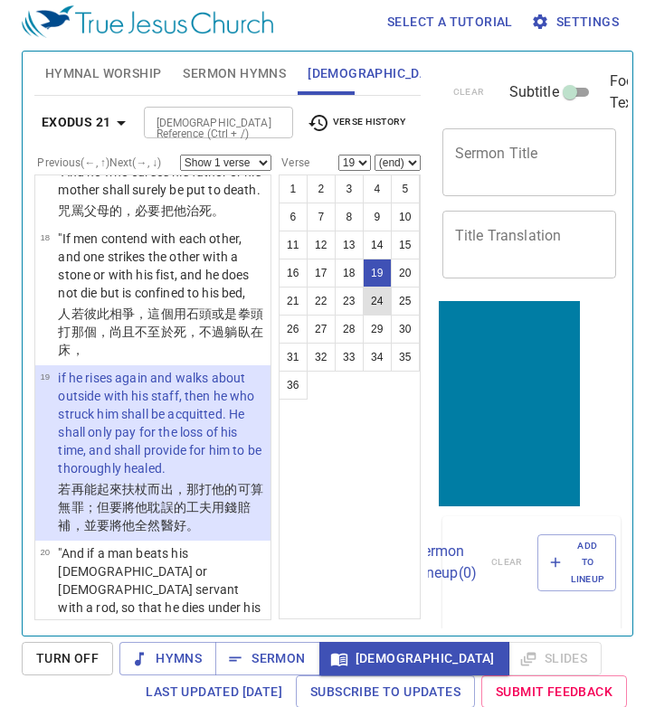
click at [370, 297] on button "24" at bounding box center [377, 301] width 29 height 29
select select "24"
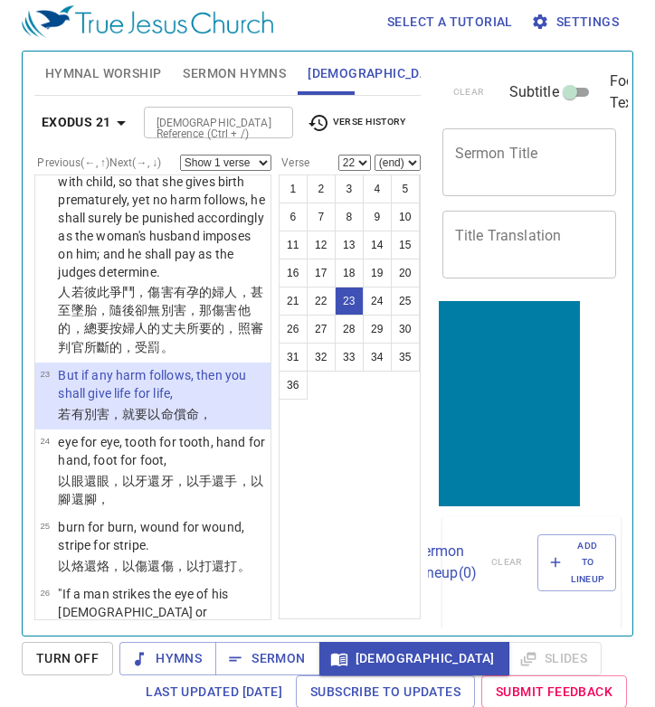
scroll to position [2418, 0]
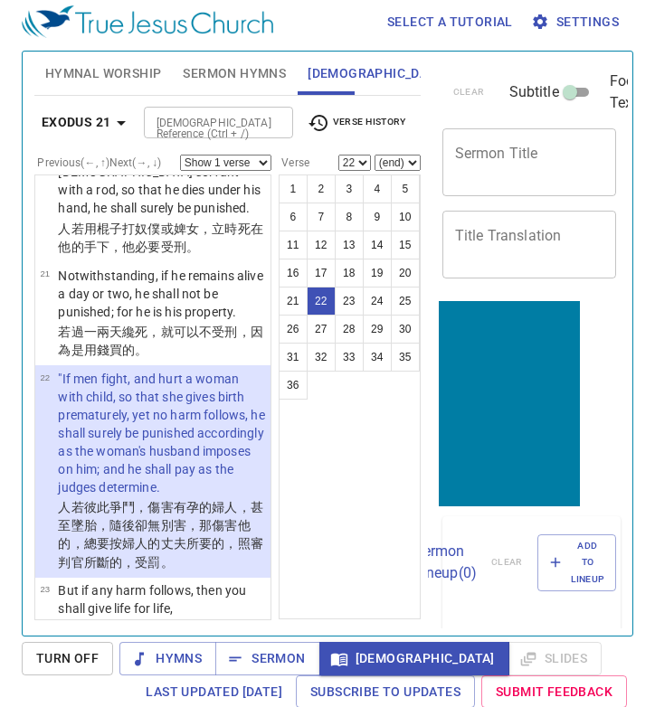
select select "23"
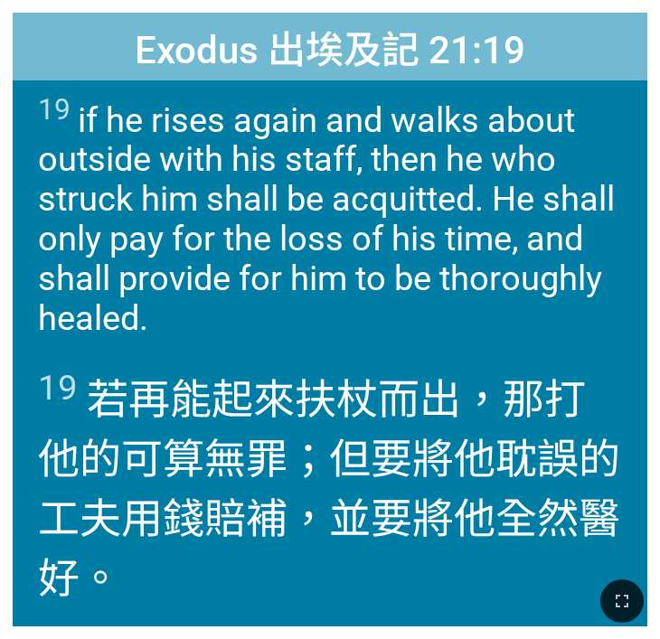
click at [316, 601] on div at bounding box center [330, 601] width 660 height 75
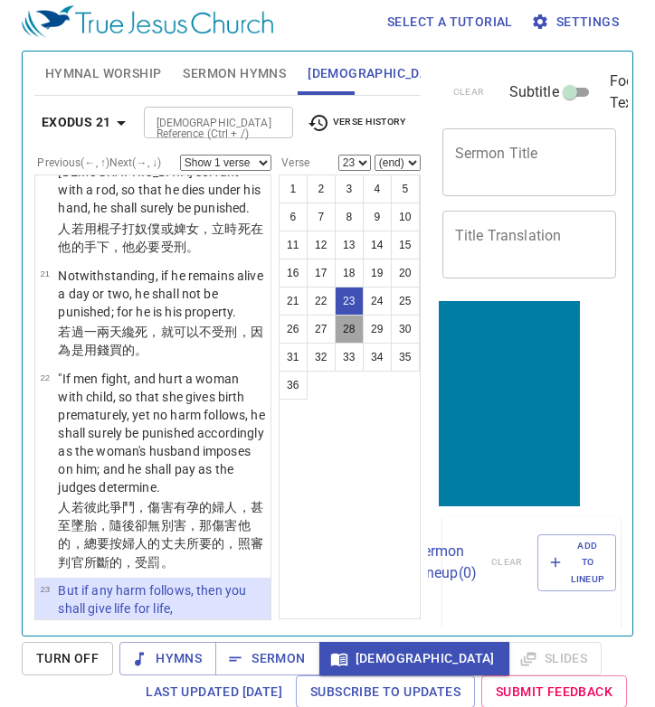
click at [352, 318] on button "28" at bounding box center [349, 329] width 29 height 29
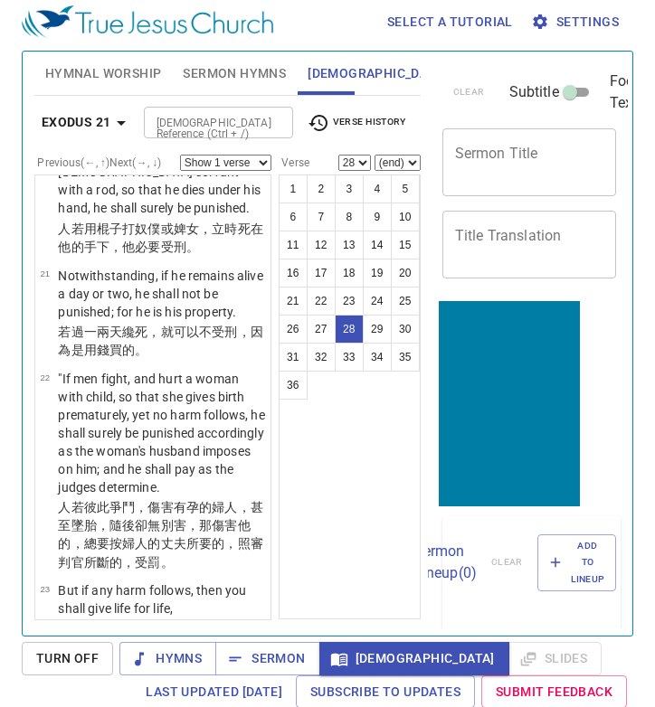
scroll to position [3064, 0]
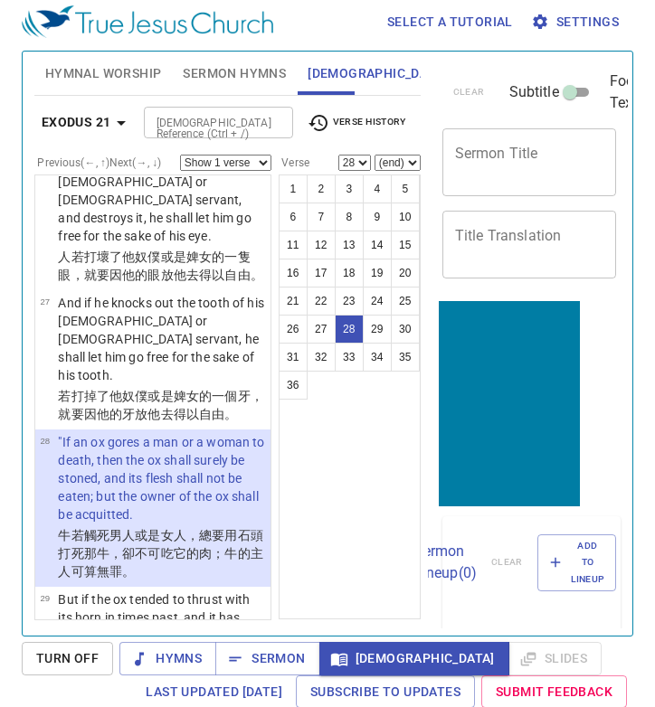
click at [349, 408] on div "1 2 3 4 5 6 7 8 9 10 11 12 13 14 15 16 17 18 19 20 21 22 23 24 25 26 27 28 29 3…" at bounding box center [350, 397] width 142 height 445
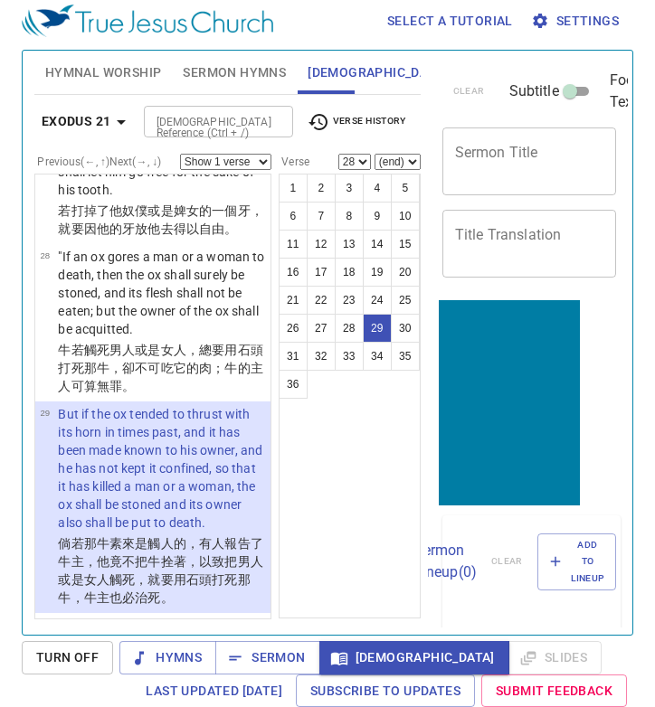
scroll to position [7, 0]
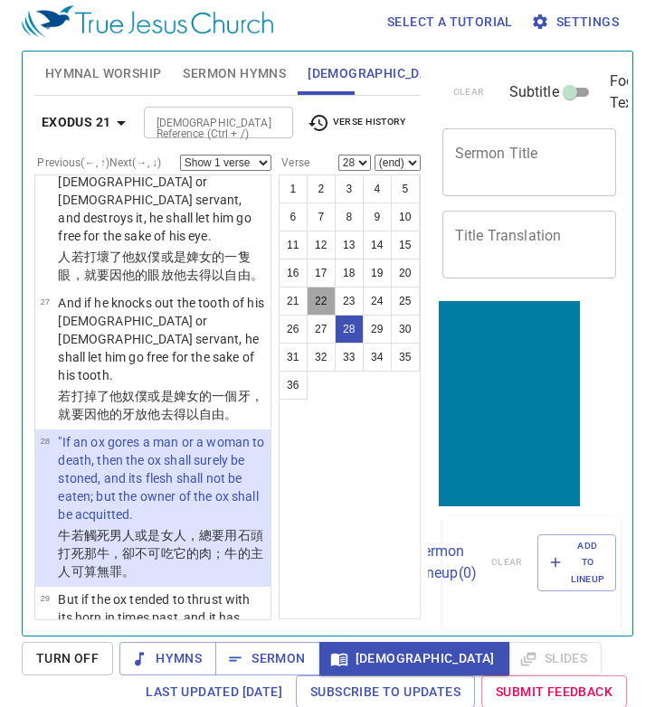
click at [308, 287] on button "22" at bounding box center [321, 301] width 29 height 29
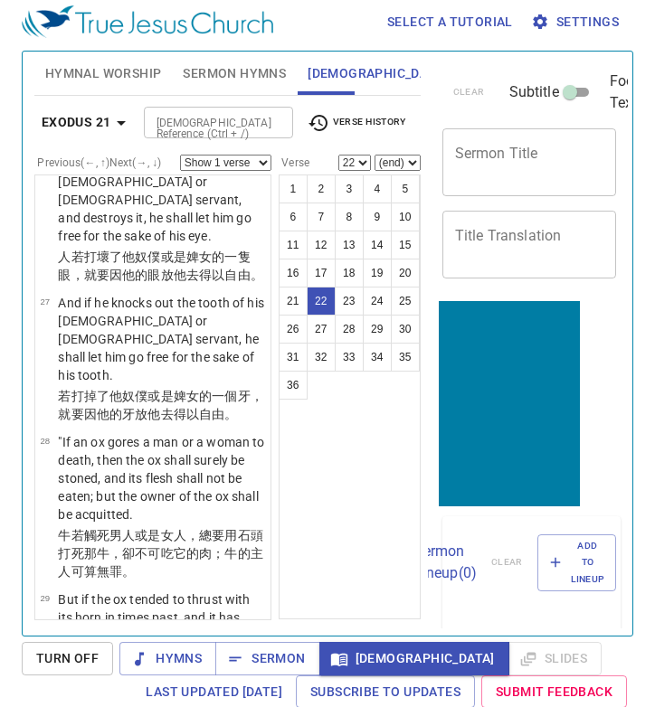
scroll to position [2418, 0]
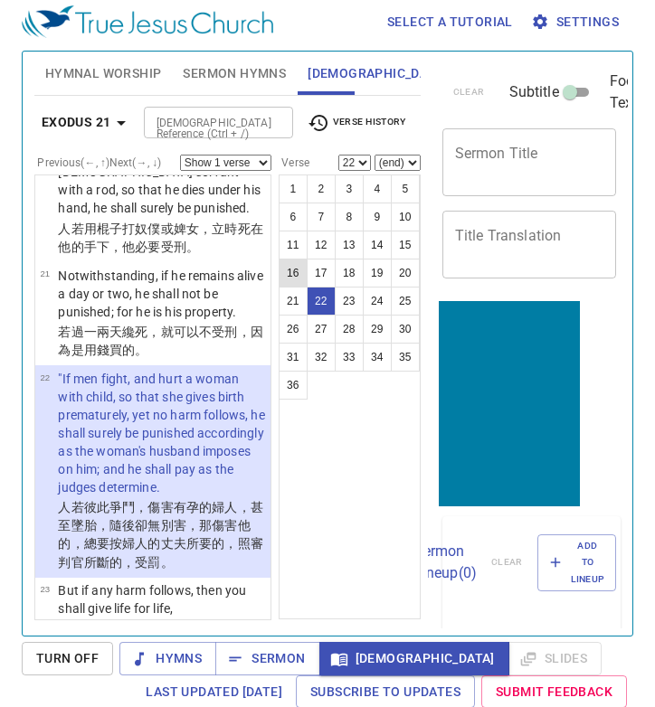
click at [300, 259] on button "16" at bounding box center [293, 273] width 29 height 29
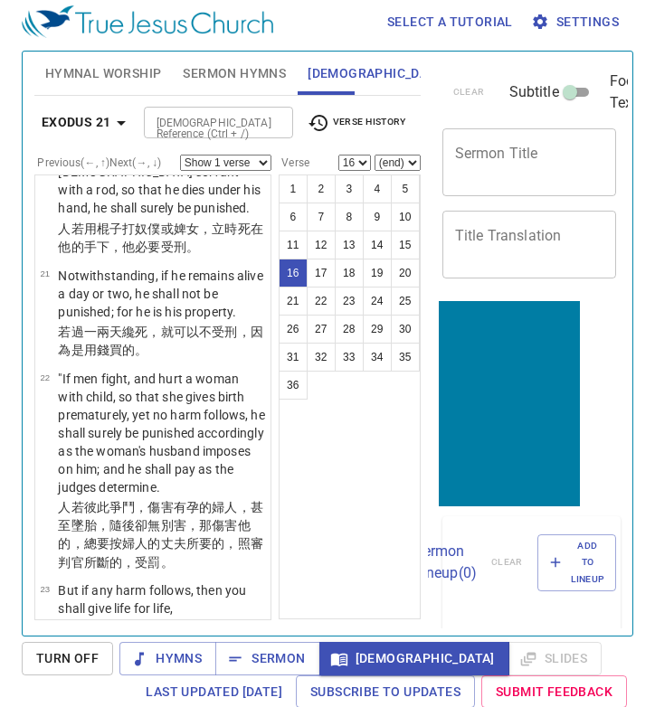
scroll to position [1655, 0]
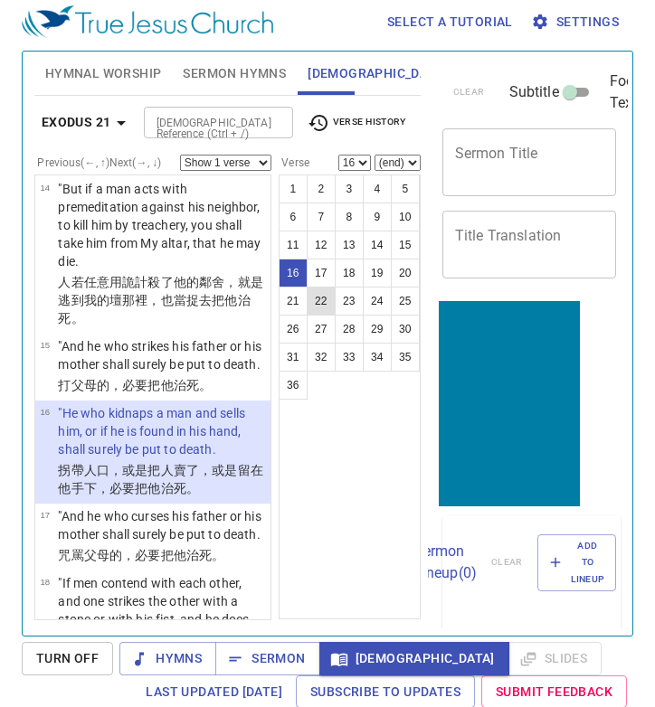
click at [328, 294] on button "22" at bounding box center [321, 301] width 29 height 29
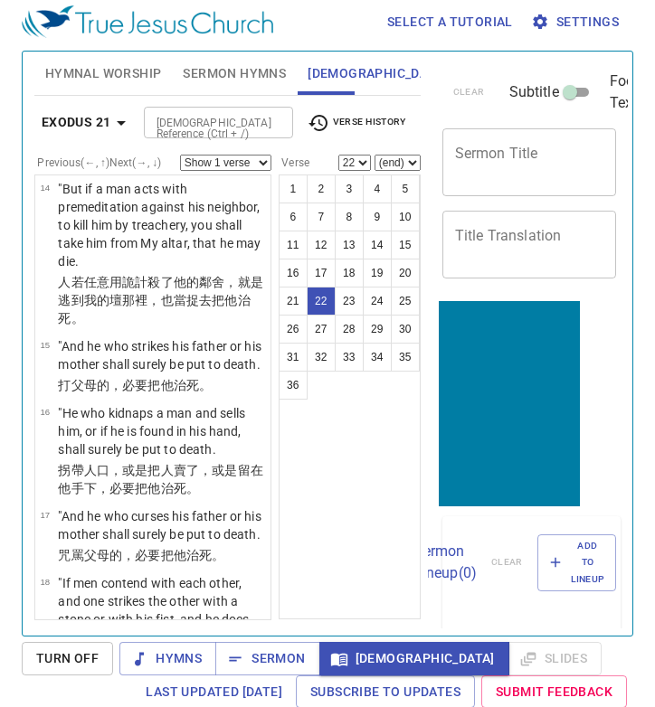
scroll to position [2418, 0]
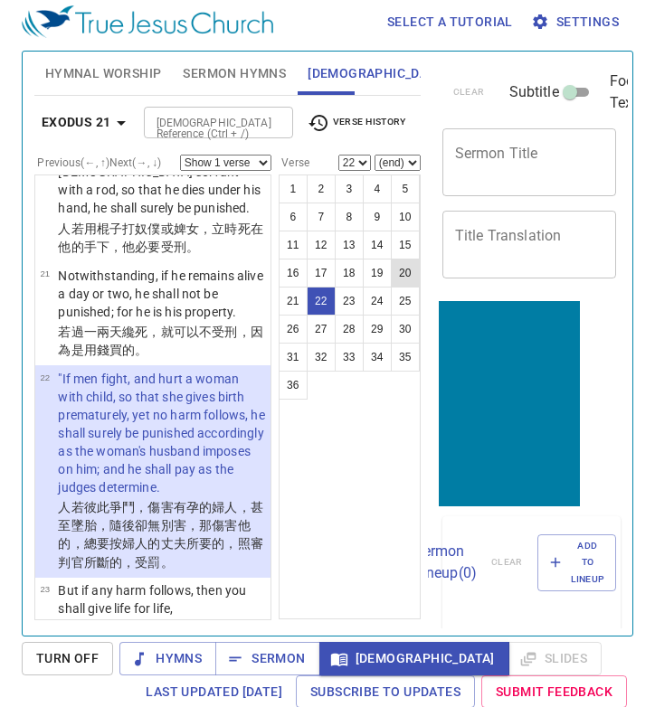
click at [405, 259] on button "20" at bounding box center [405, 273] width 29 height 29
select select "20"
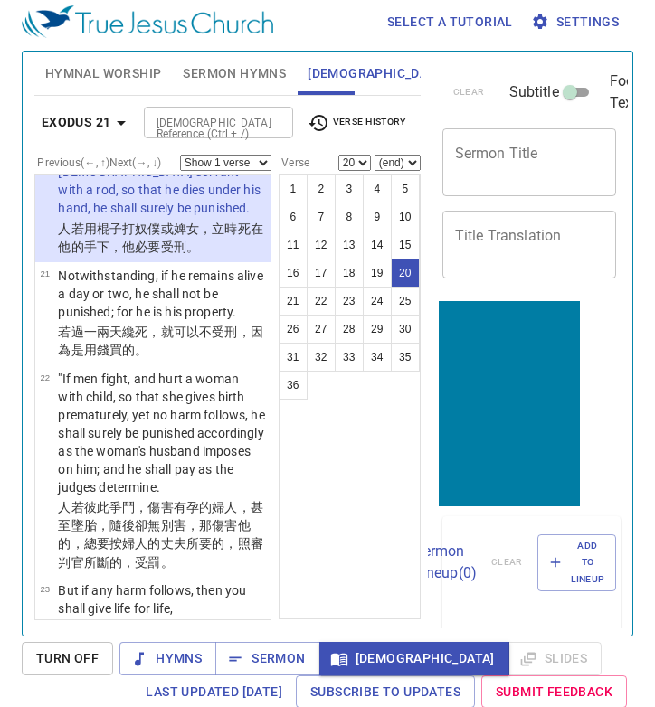
scroll to position [2148, 0]
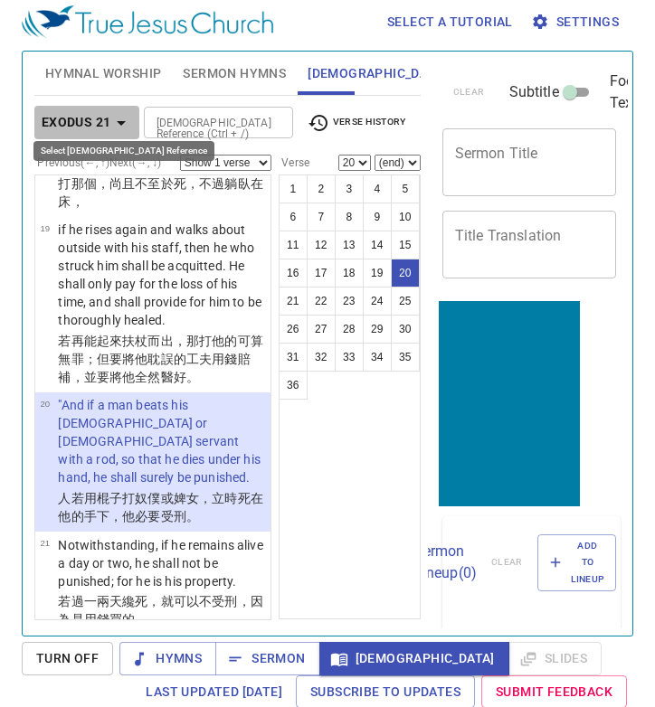
click at [113, 120] on icon "button" at bounding box center [121, 123] width 22 height 22
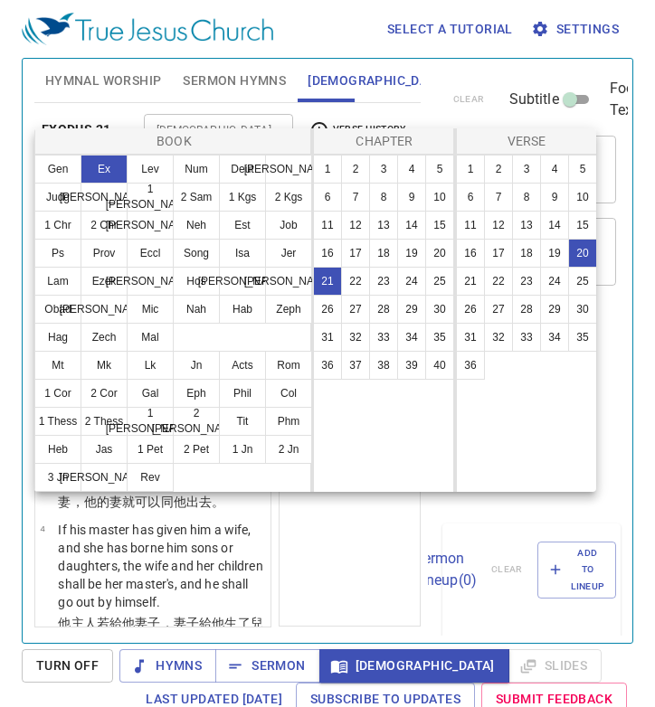
select select "20"
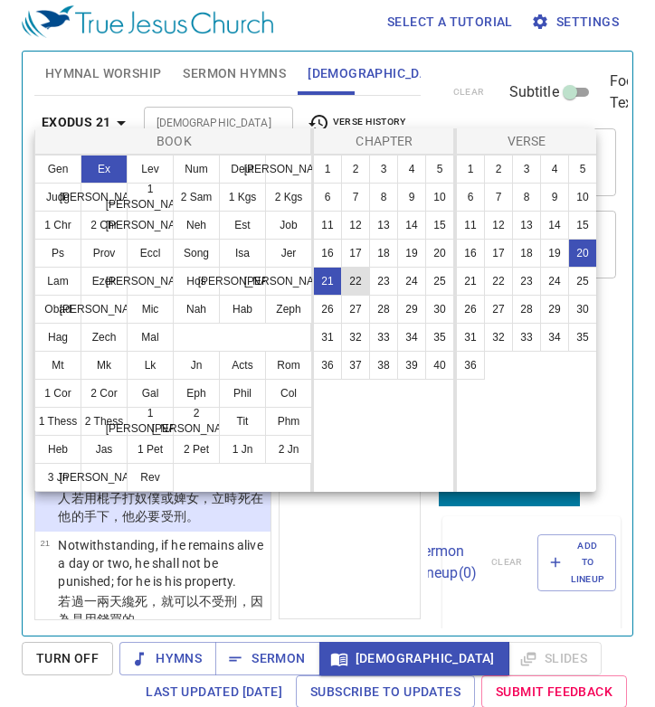
click at [354, 272] on button "22" at bounding box center [355, 281] width 29 height 29
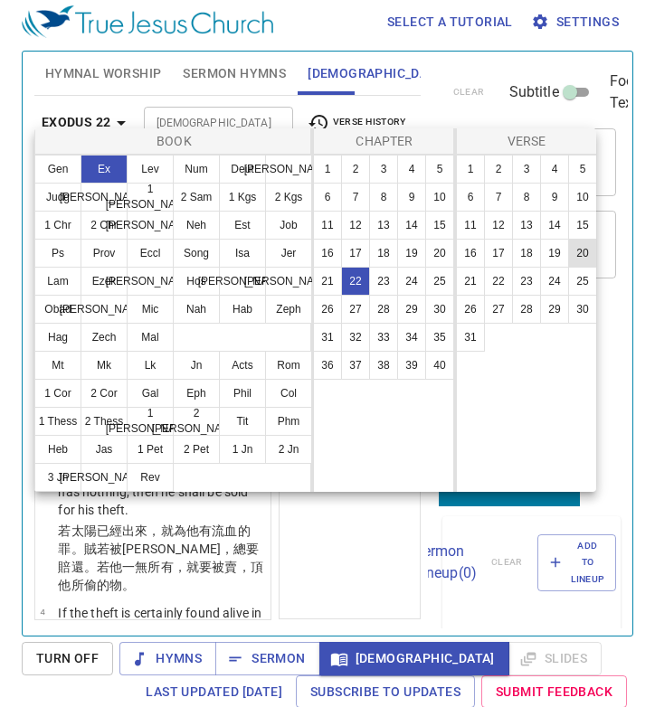
click at [584, 254] on button "20" at bounding box center [582, 253] width 29 height 29
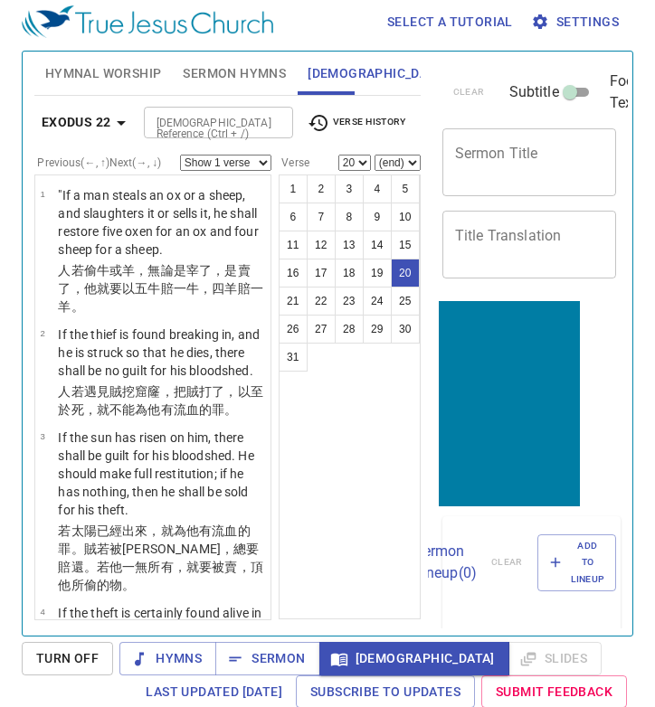
scroll to position [2429, 0]
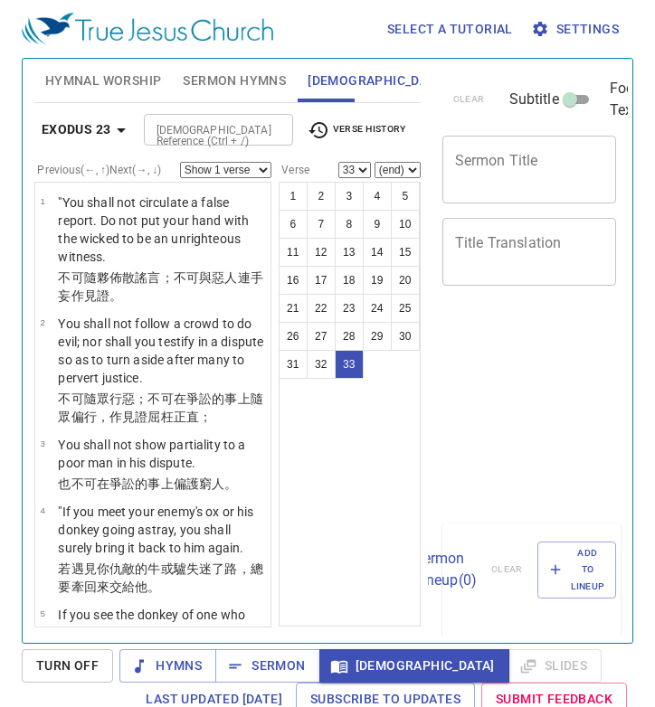
select select "33"
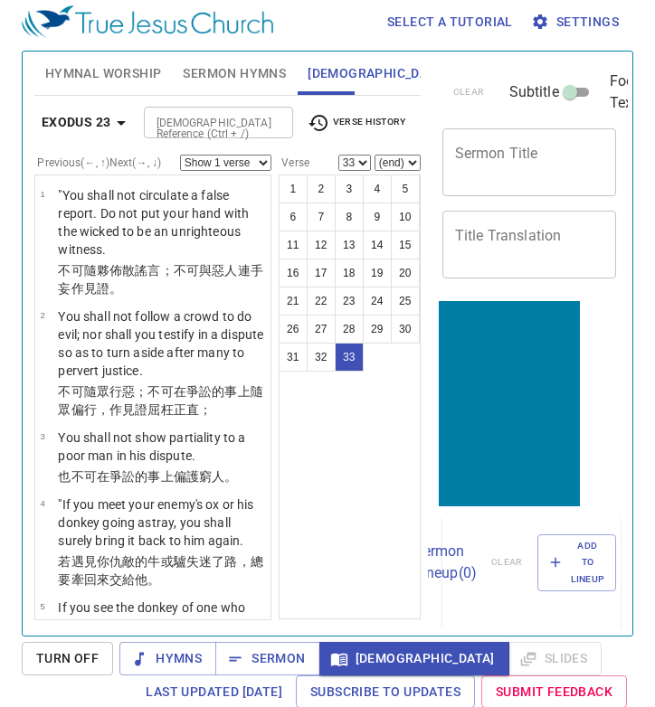
scroll to position [3949, 0]
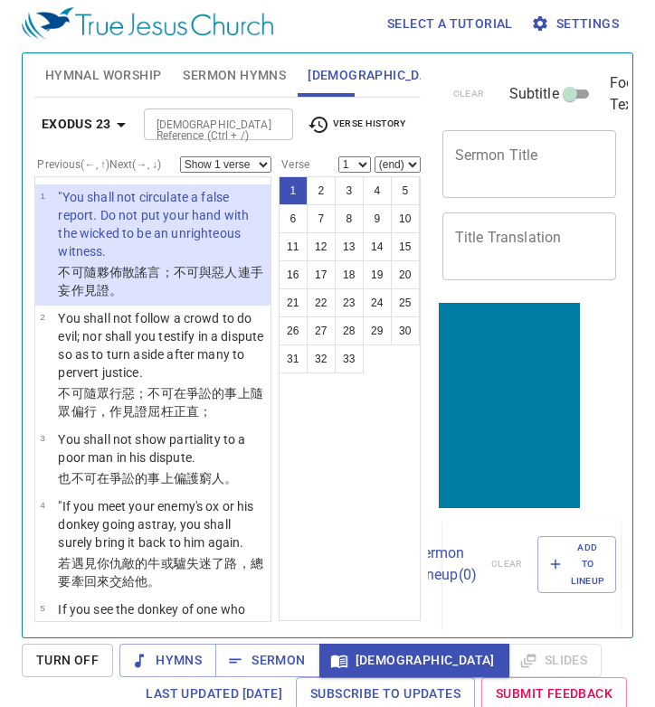
scroll to position [10, 0]
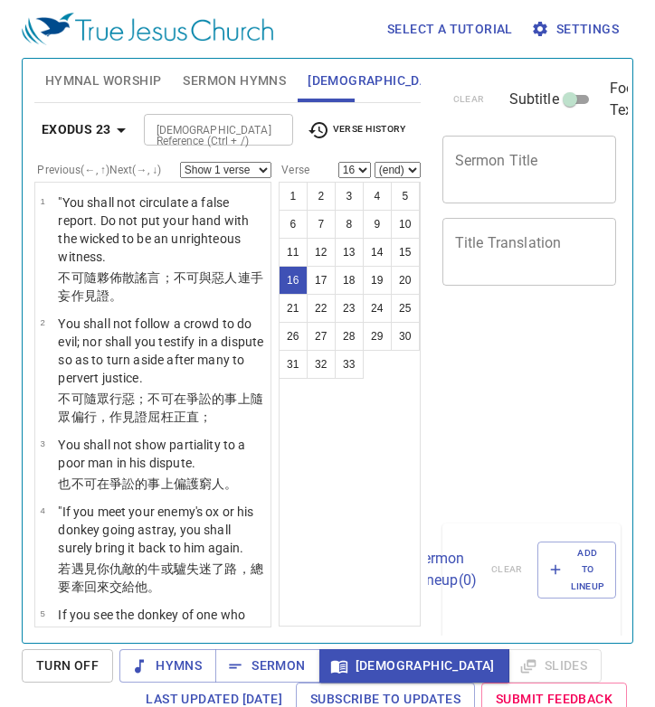
select select "16"
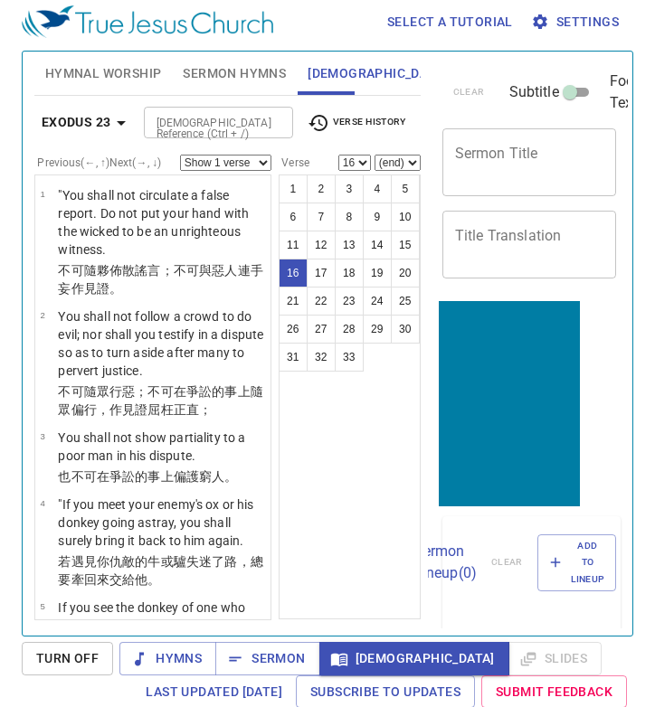
scroll to position [1700, 0]
